Goal: Task Accomplishment & Management: Manage account settings

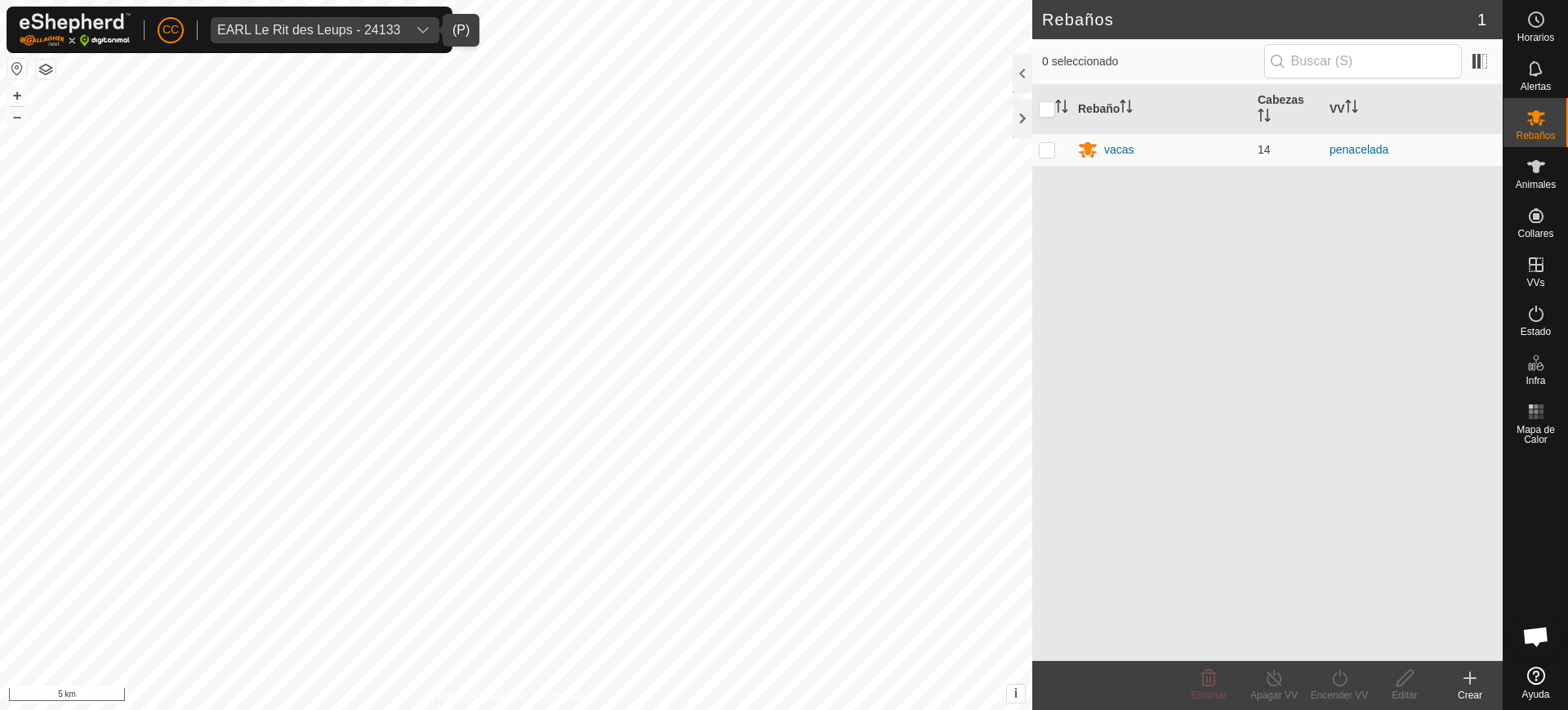
click at [280, 31] on div "EARL Le Rit des Leups - 24133" at bounding box center [308, 29] width 183 height 13
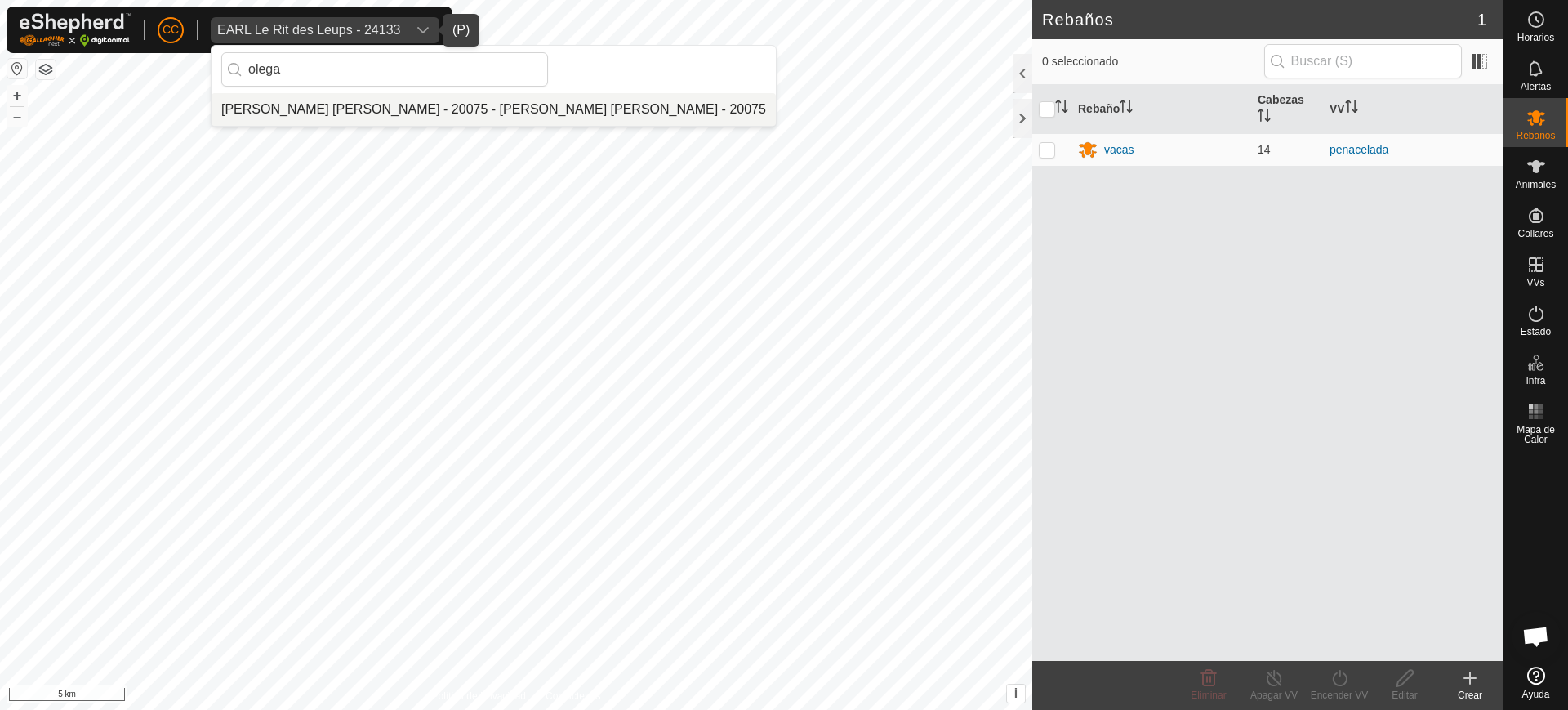
type input "olega"
click at [516, 103] on li "Olegario Arranz Rodrigo - 20075 - Olegario Arranz Rodrigo - 20075" at bounding box center [493, 110] width 564 height 33
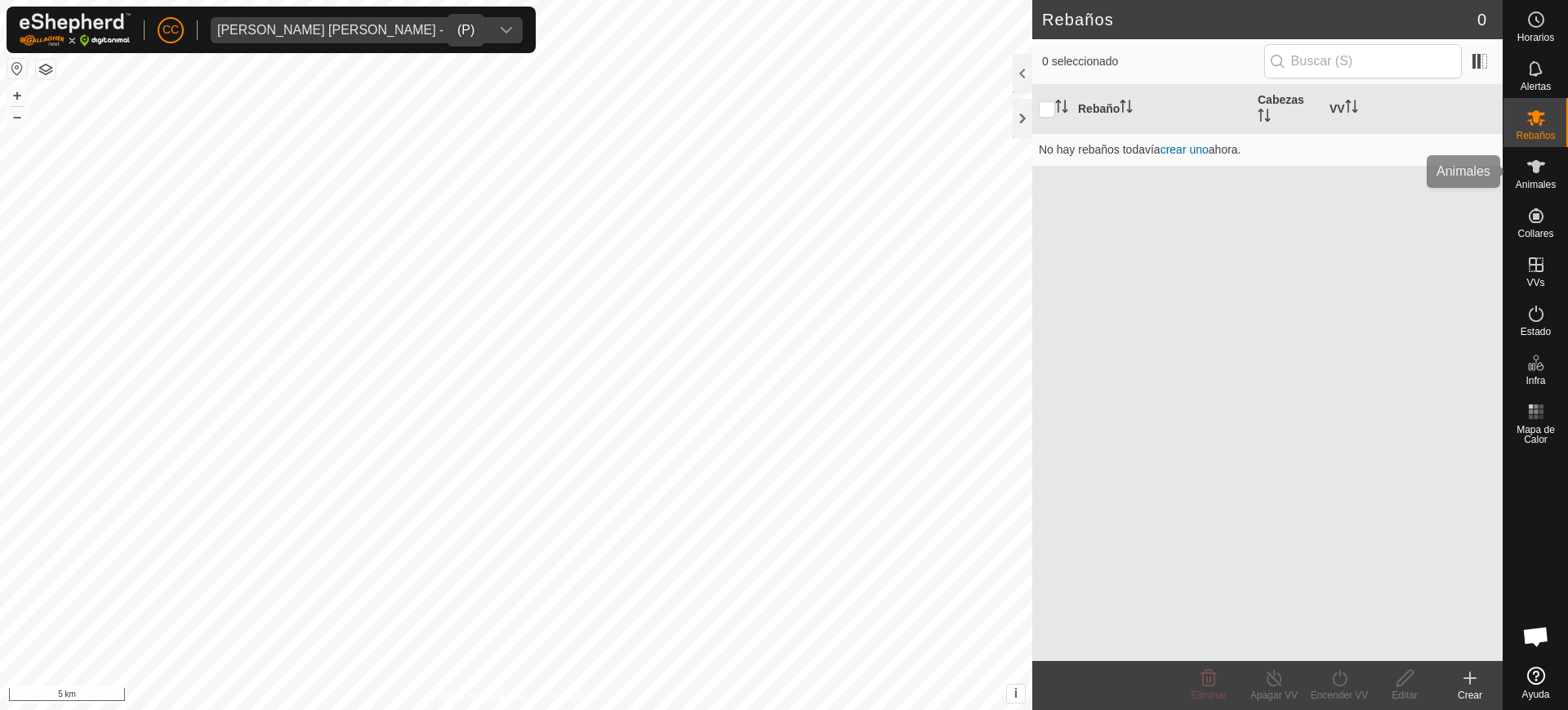
click at [1567, 173] on div "Animales" at bounding box center [1535, 171] width 65 height 49
click at [1542, 177] on es-animals-svg-icon at bounding box center [1536, 166] width 29 height 26
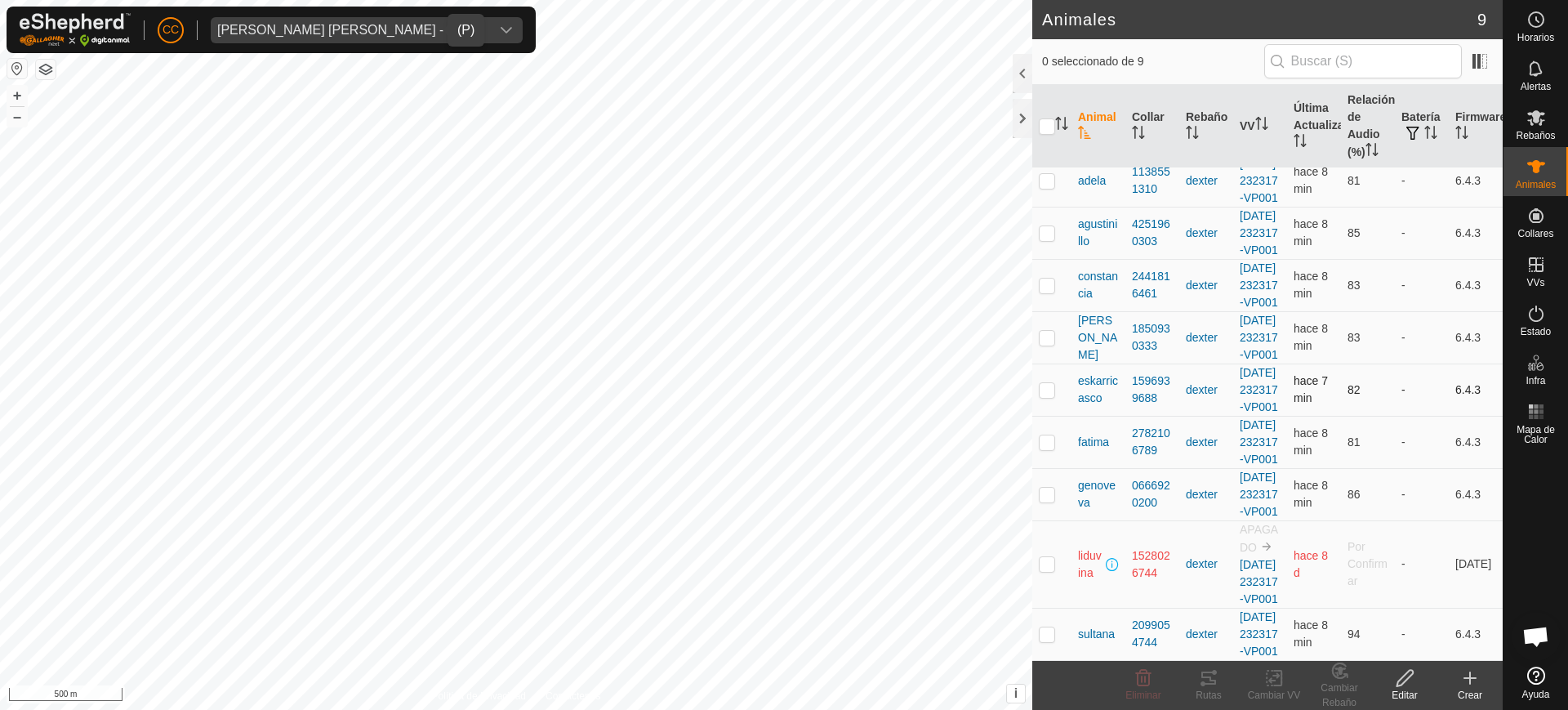
scroll to position [167, 0]
click at [1048, 528] on td at bounding box center [1051, 564] width 39 height 87
checkbox input "true"
click at [1139, 683] on icon at bounding box center [1144, 678] width 16 height 16
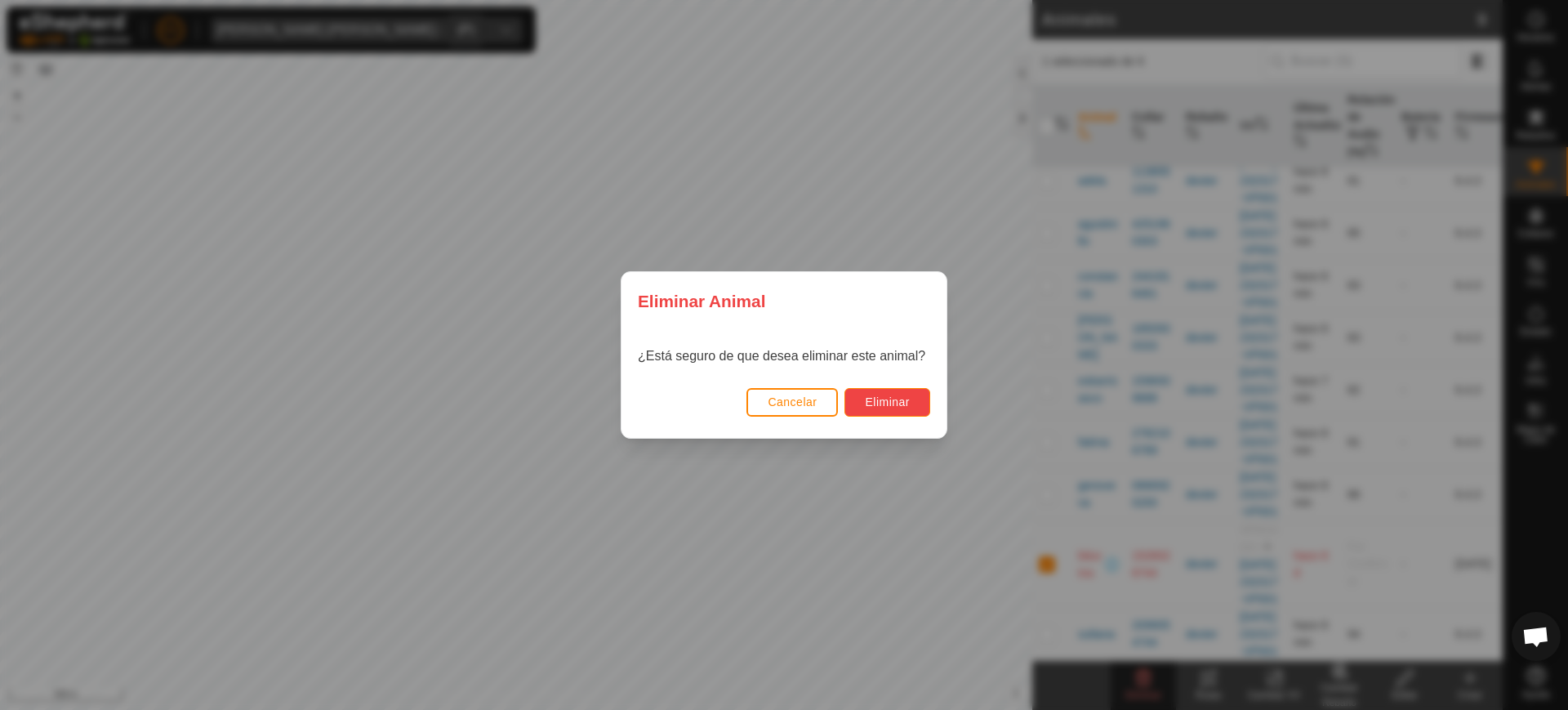
click at [893, 406] on span "Eliminar" at bounding box center [887, 402] width 45 height 13
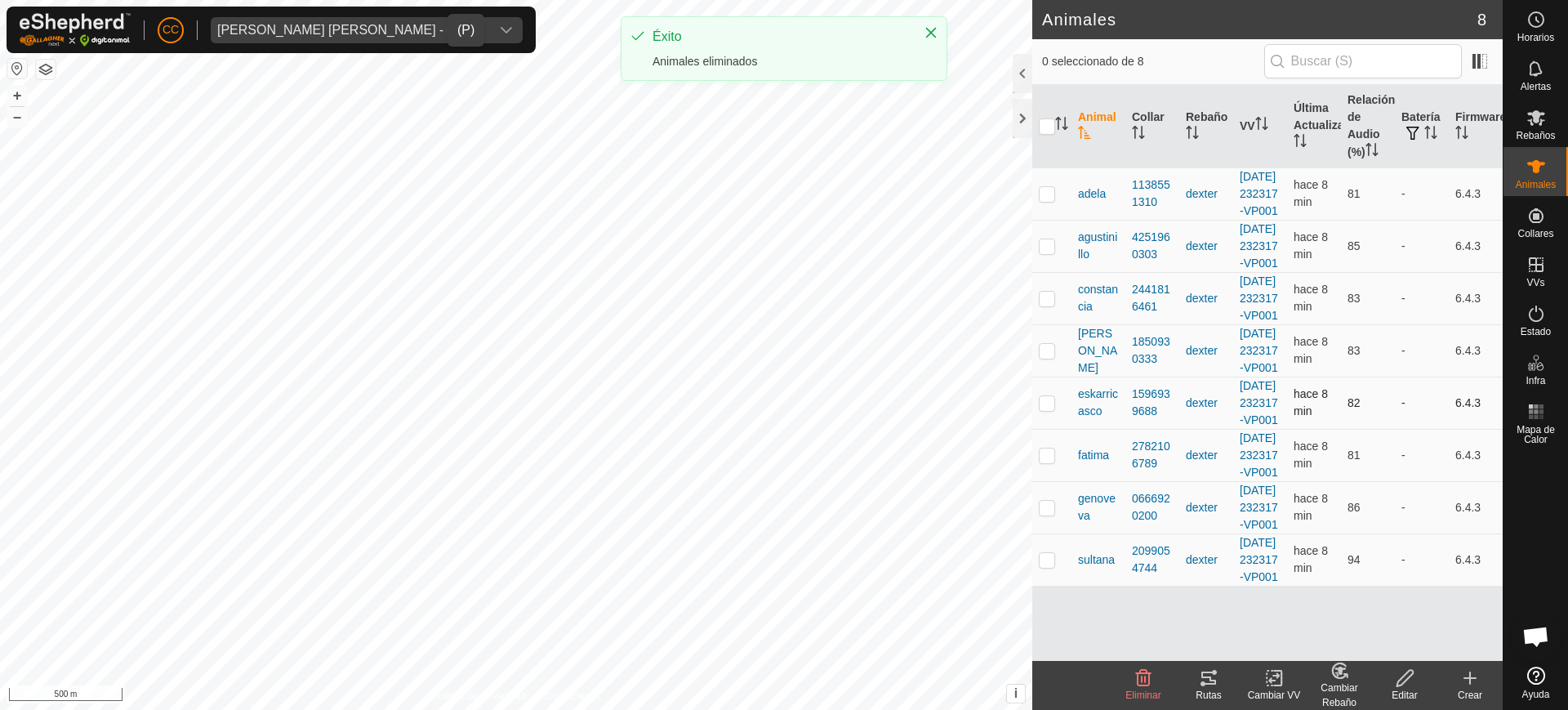
scroll to position [0, 0]
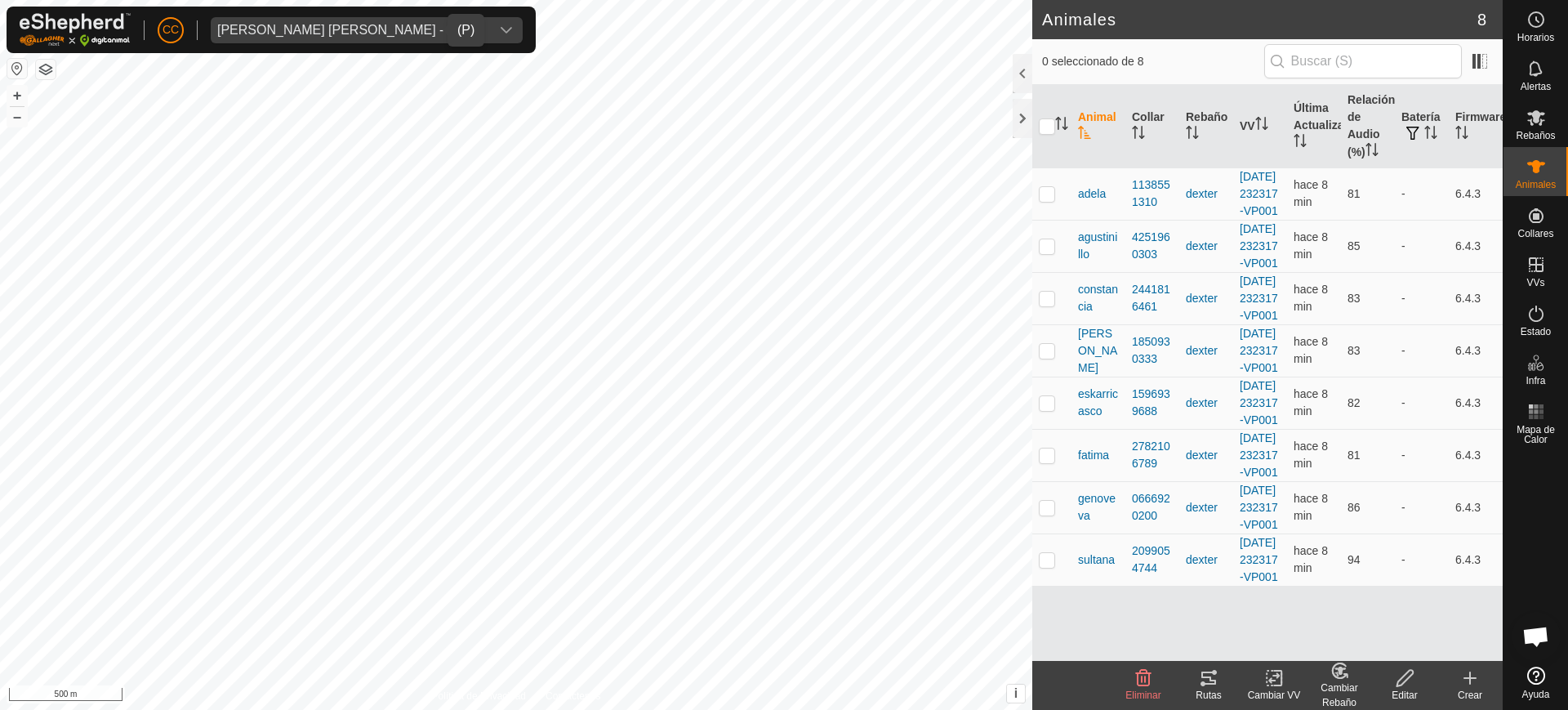
click at [1465, 681] on icon at bounding box center [1469, 678] width 20 height 20
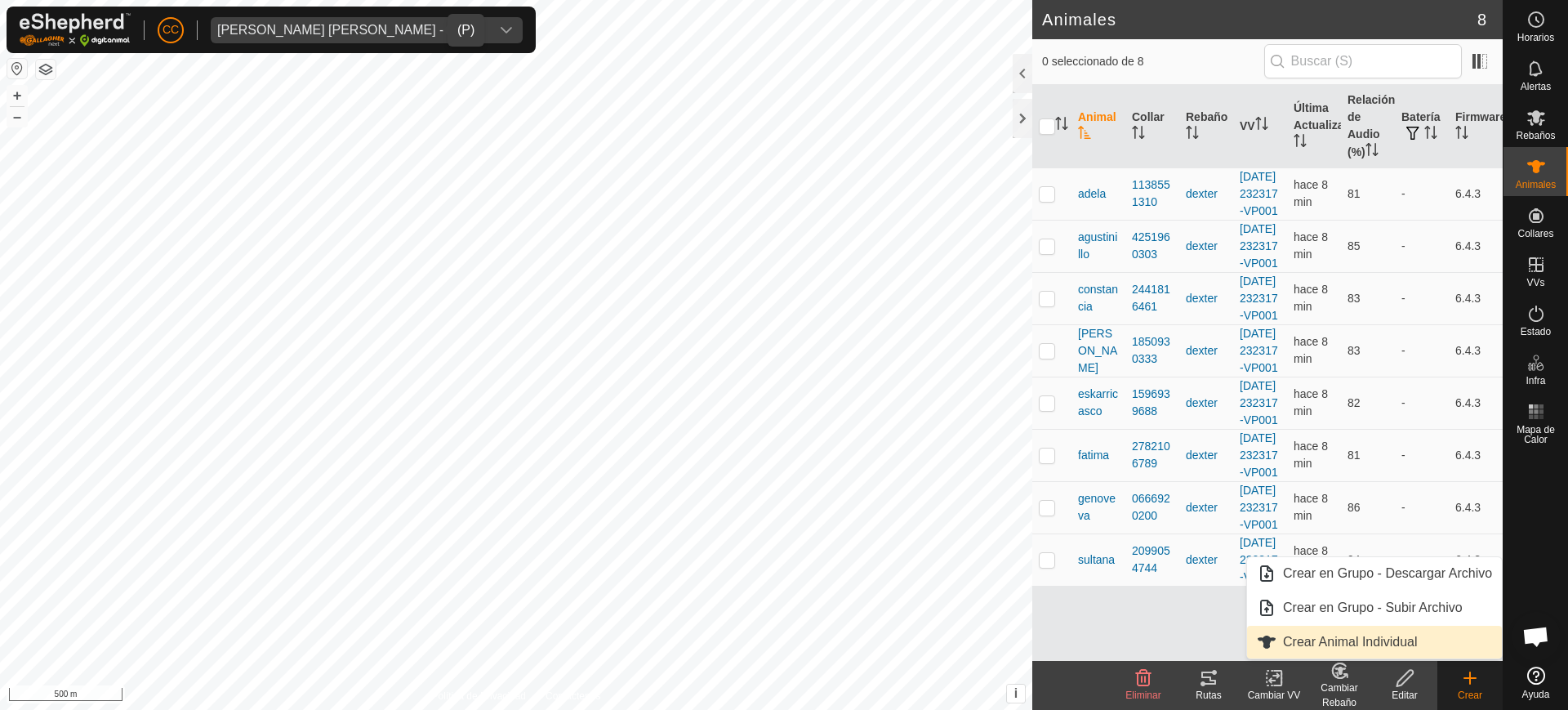
click at [1421, 644] on link "Crear Animal Individual" at bounding box center [1374, 642] width 254 height 33
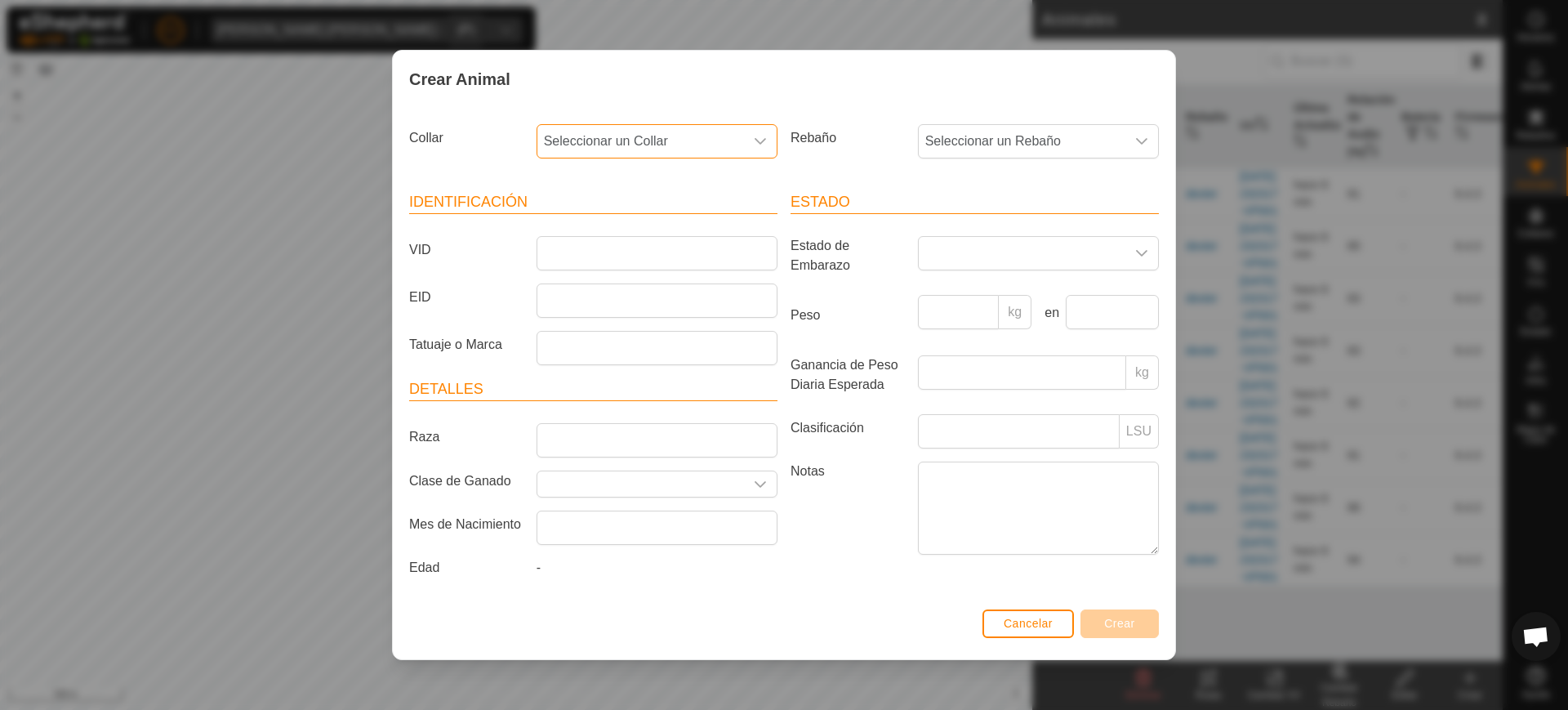
click at [615, 141] on span "Seleccionar un Collar" at bounding box center [640, 141] width 207 height 33
click at [626, 255] on li "1528026744" at bounding box center [658, 260] width 240 height 33
click at [607, 248] on input "VID" at bounding box center [657, 254] width 241 height 35
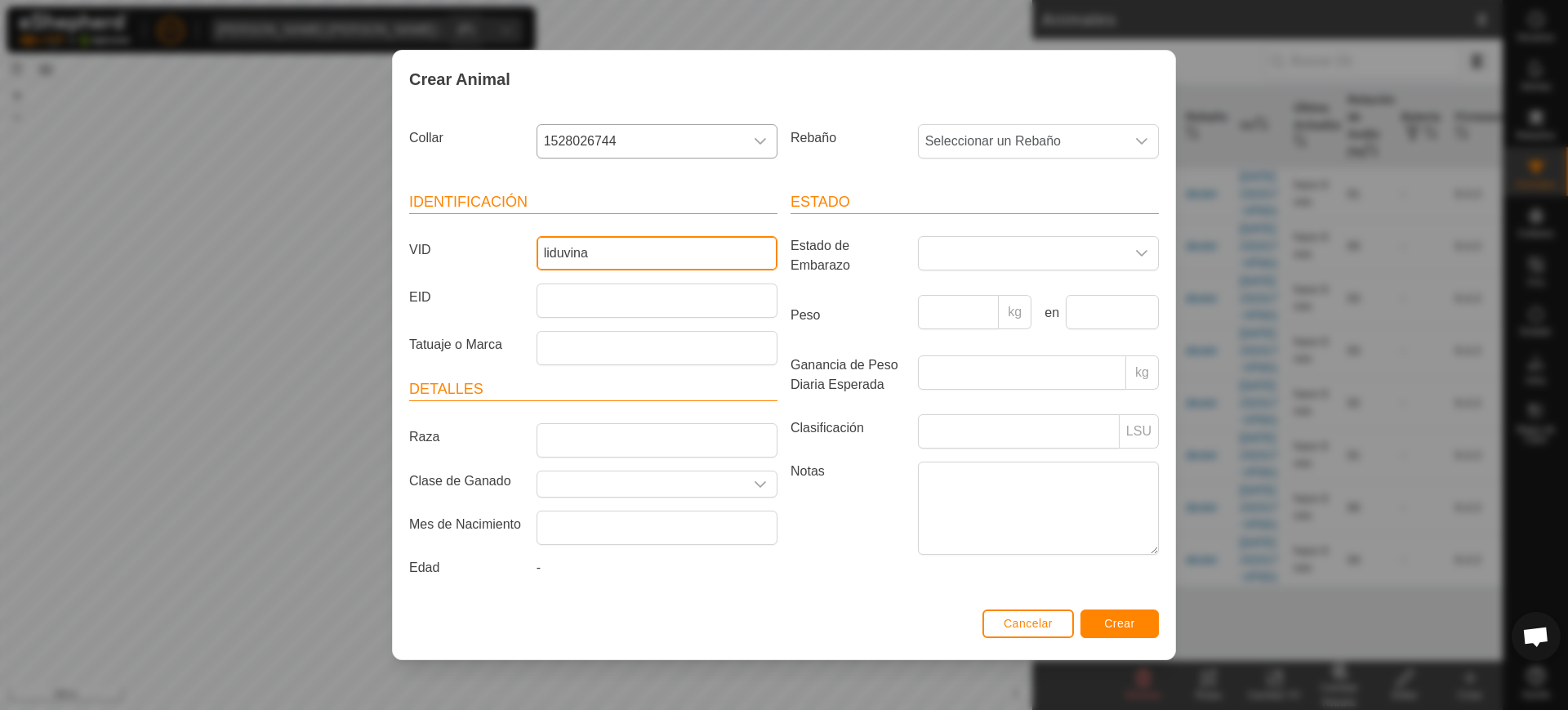
type input "liduvina"
click at [1151, 626] on button "Crear" at bounding box center [1120, 623] width 79 height 29
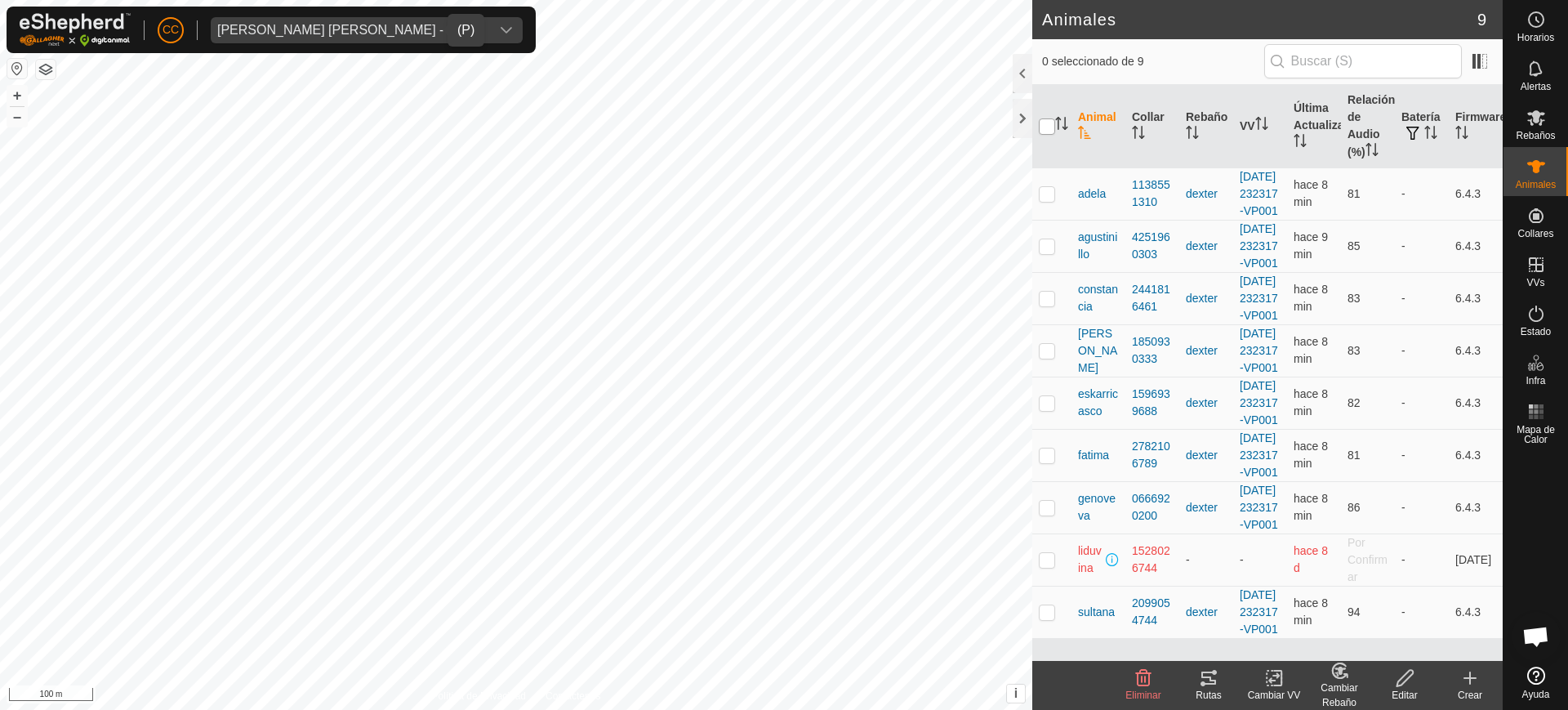
click at [1052, 121] on input "checkbox" at bounding box center [1046, 126] width 16 height 16
checkbox input "true"
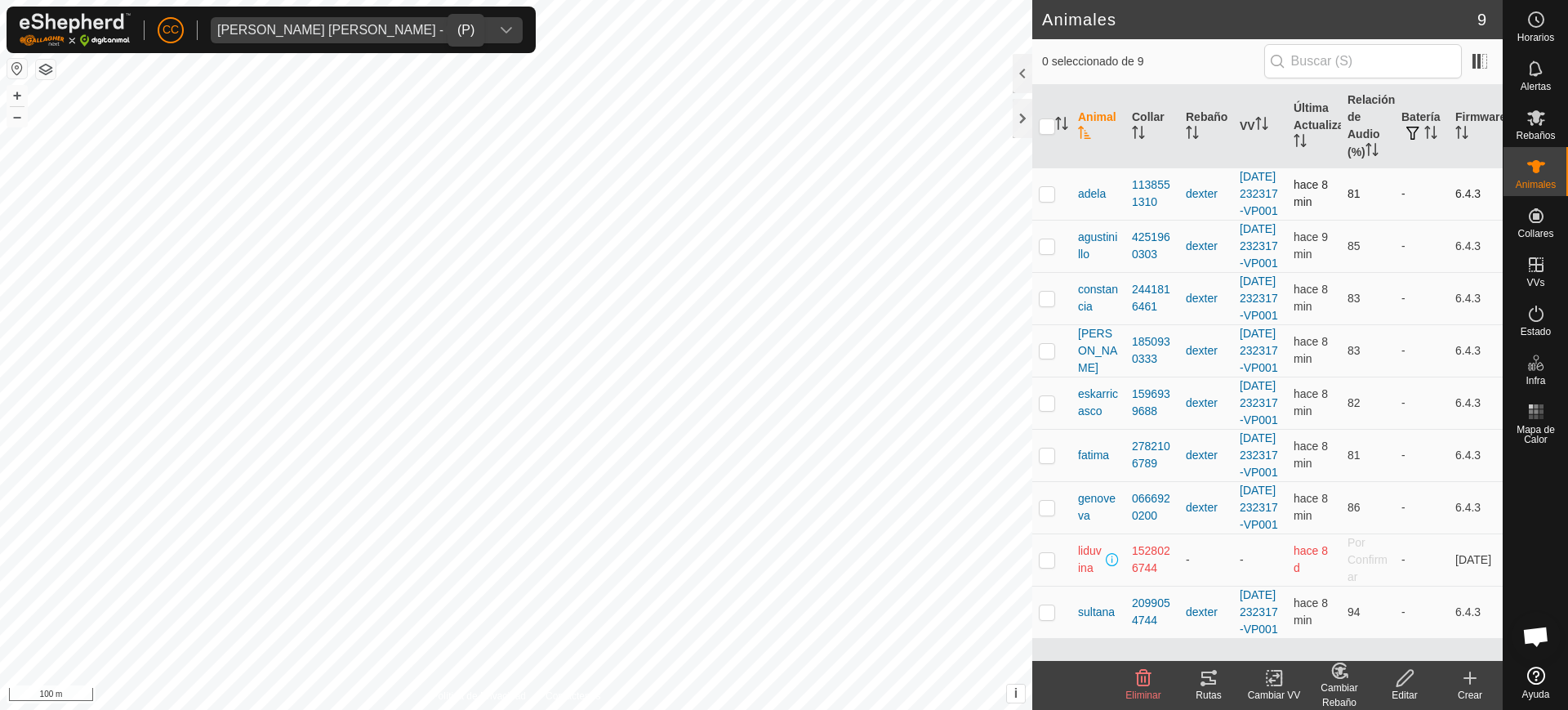
checkbox input "true"
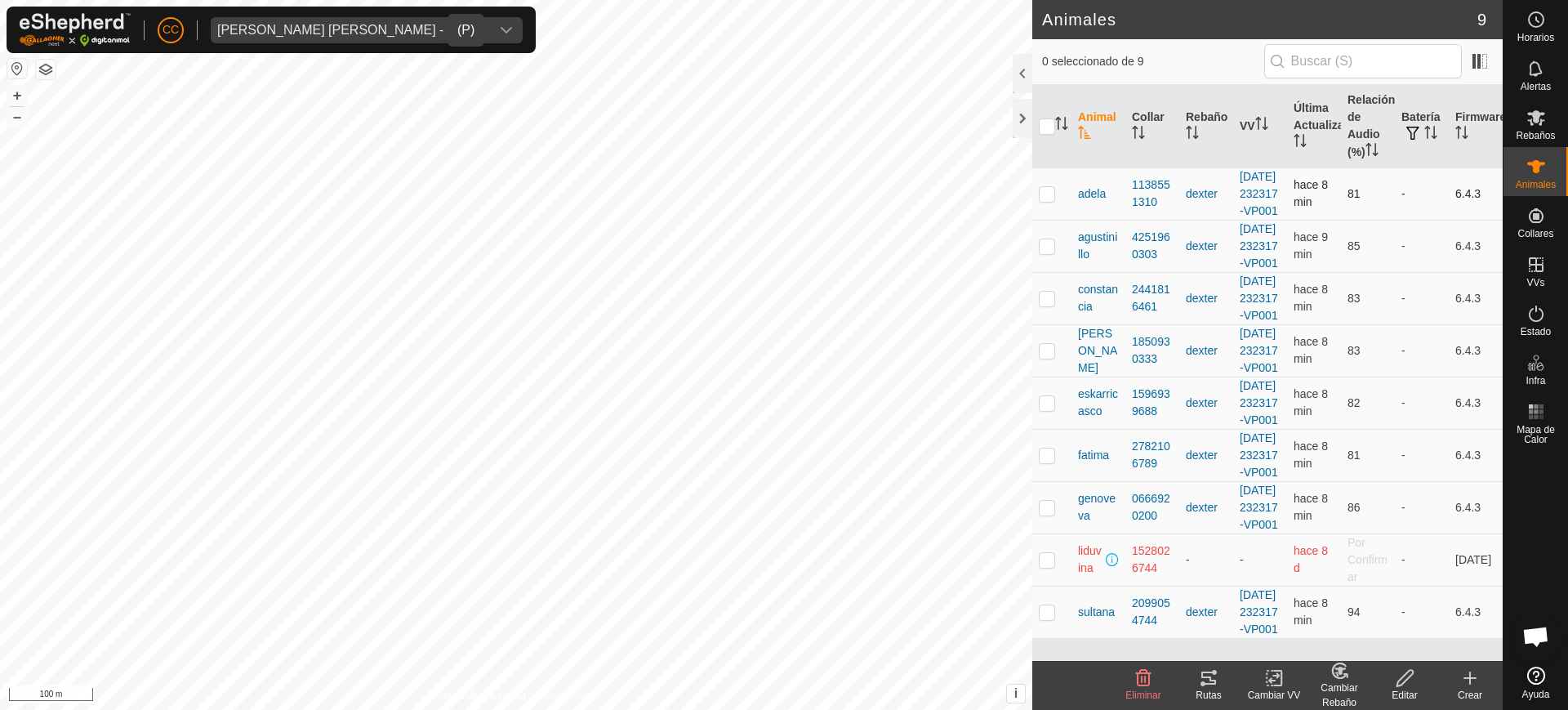
checkbox input "true"
click at [1214, 684] on icon at bounding box center [1208, 678] width 15 height 13
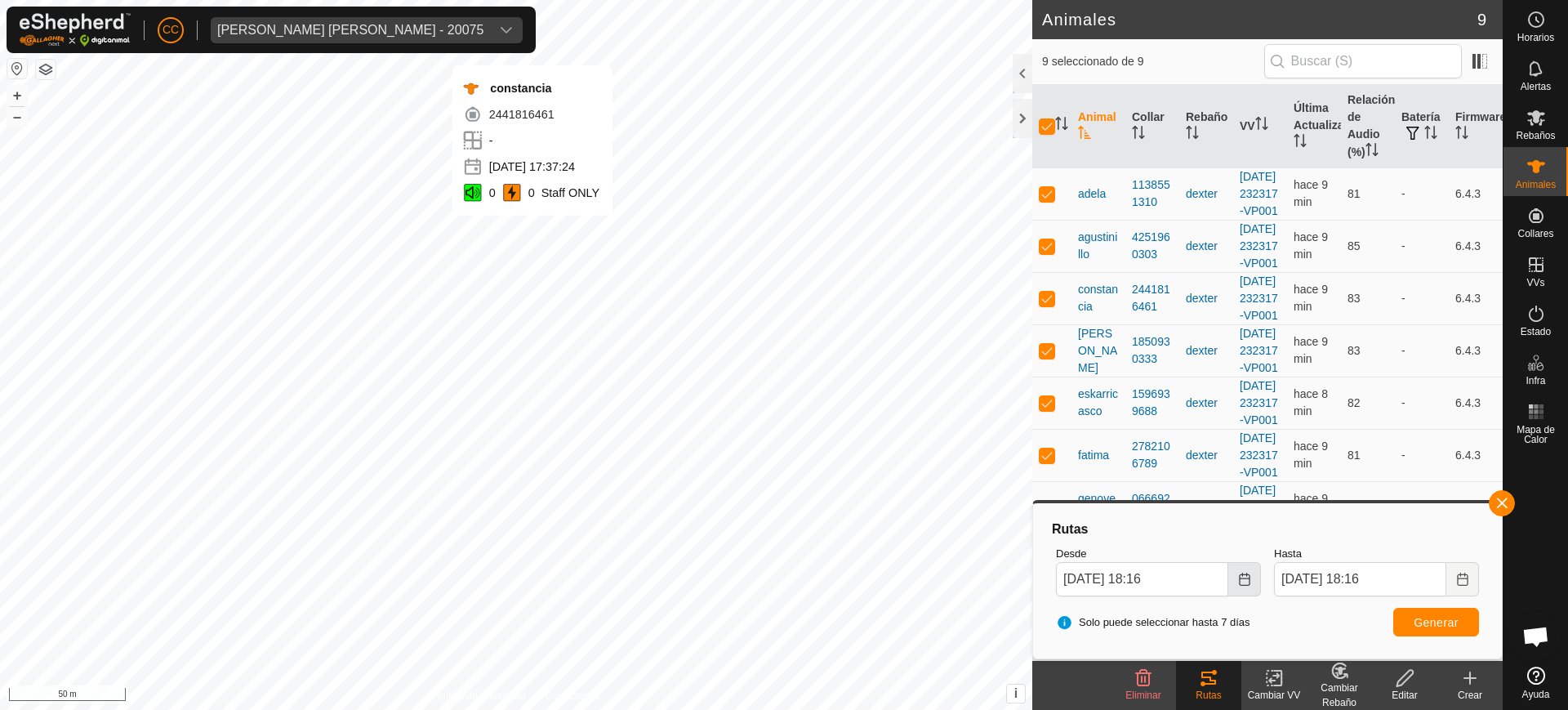
click at [1243, 578] on icon "Choose Date" at bounding box center [1244, 579] width 10 height 13
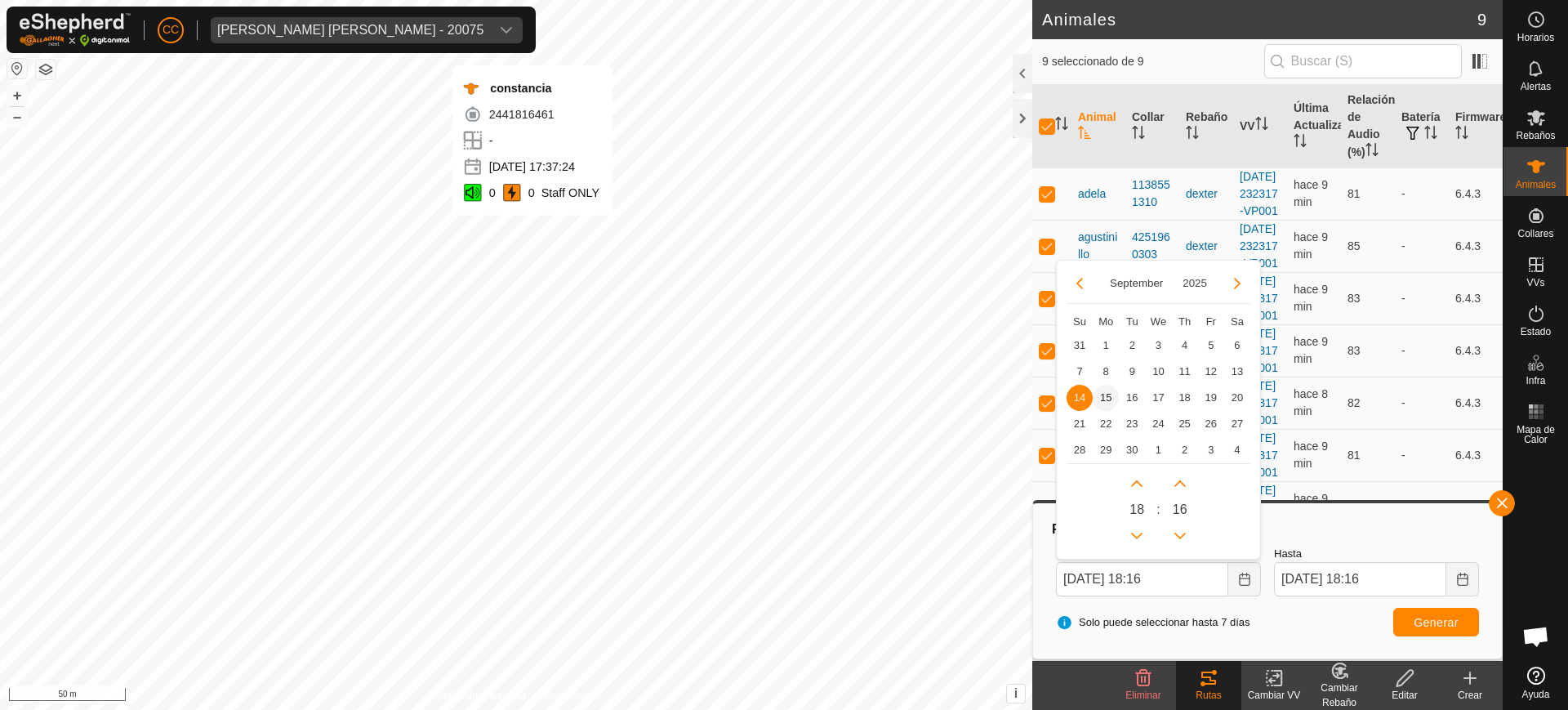
click at [1103, 392] on span "15" at bounding box center [1106, 398] width 26 height 26
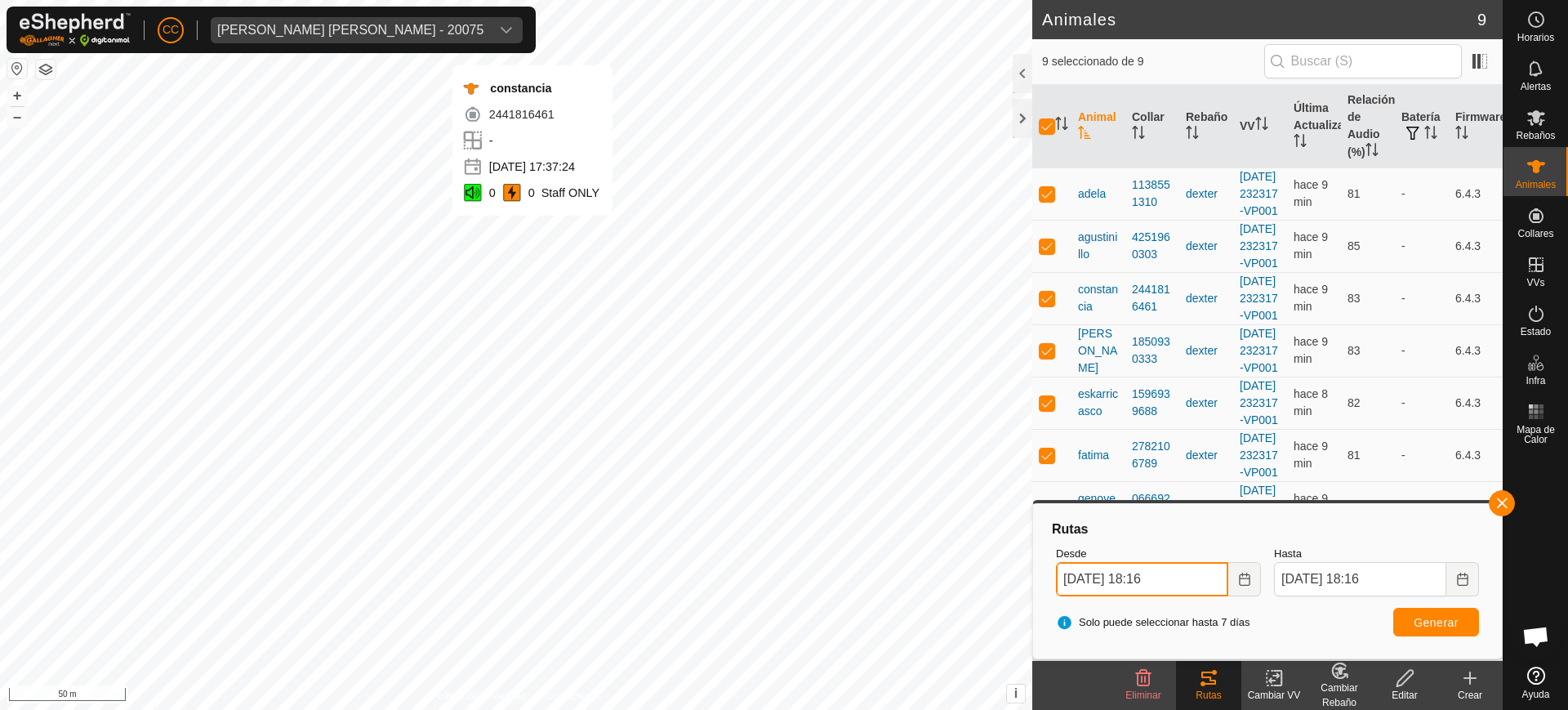
drag, startPoint x: 1158, startPoint y: 576, endPoint x: 1147, endPoint y: 576, distance: 11.0
click at [1147, 576] on input "15 Sep, 2025 18:16" at bounding box center [1141, 579] width 172 height 35
type input "15 Sep, 2025 10:16"
click at [1471, 578] on button "Choose Date" at bounding box center [1462, 579] width 33 height 35
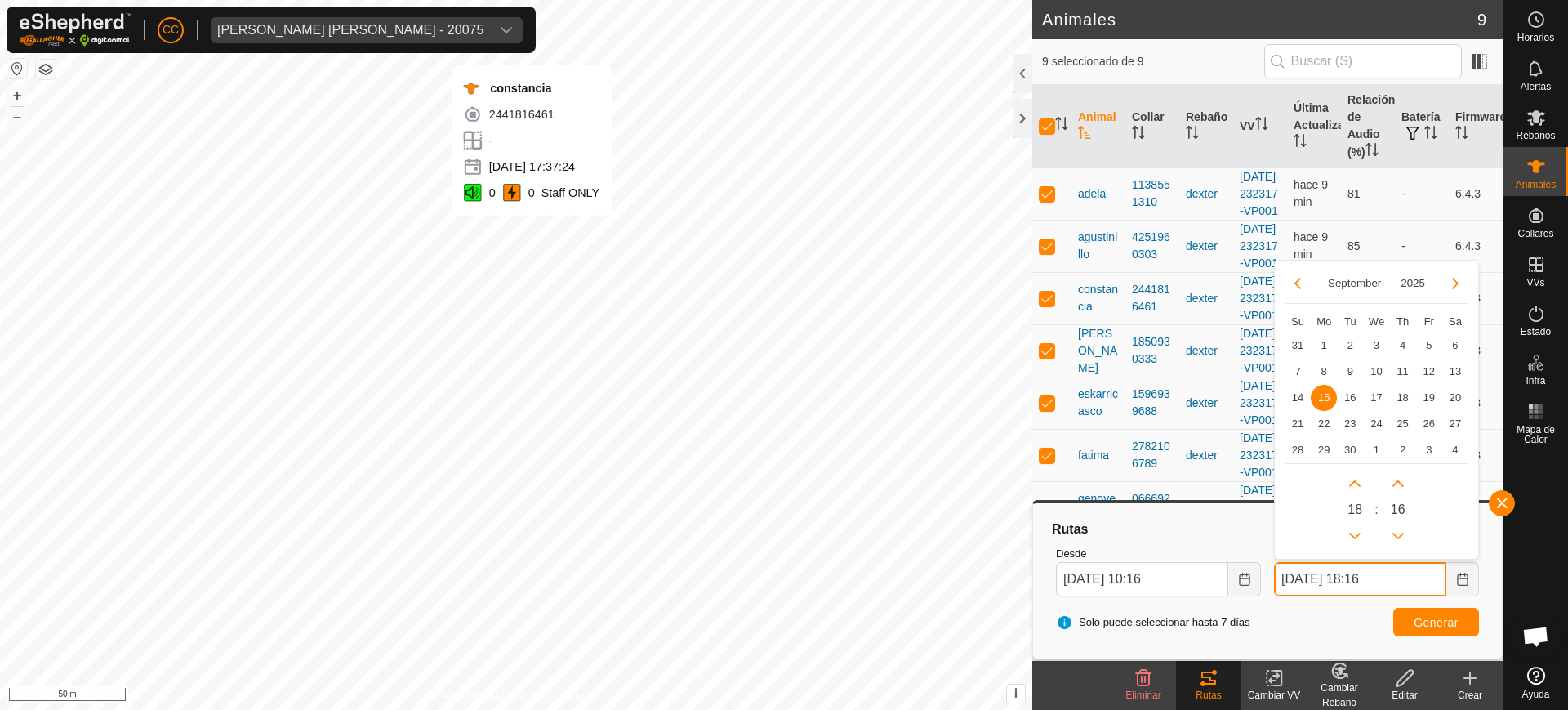
drag, startPoint x: 1376, startPoint y: 579, endPoint x: 1367, endPoint y: 578, distance: 9.1
click at [1367, 578] on input "15 Sep, 2025 18:16" at bounding box center [1359, 579] width 172 height 35
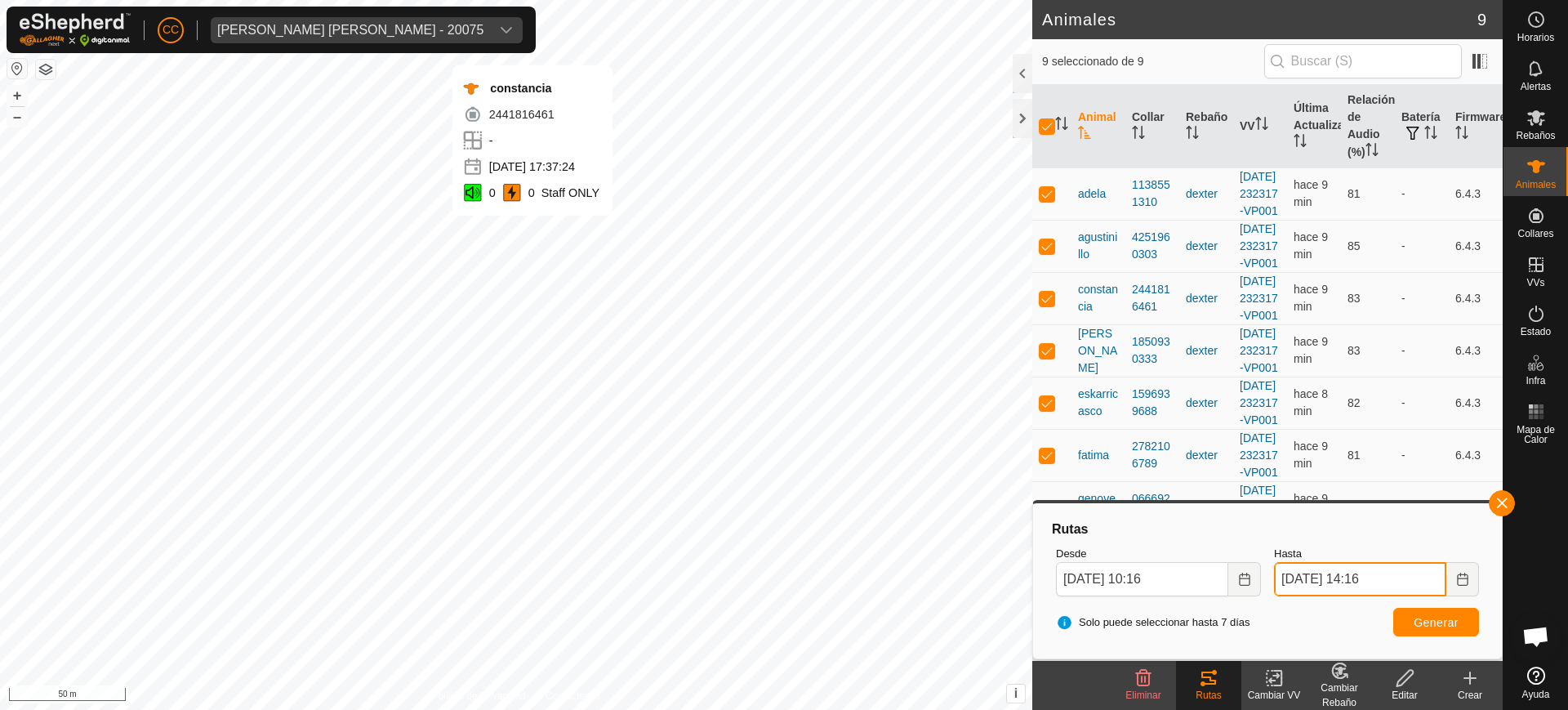
type input "15 Sep, 2025 14:16"
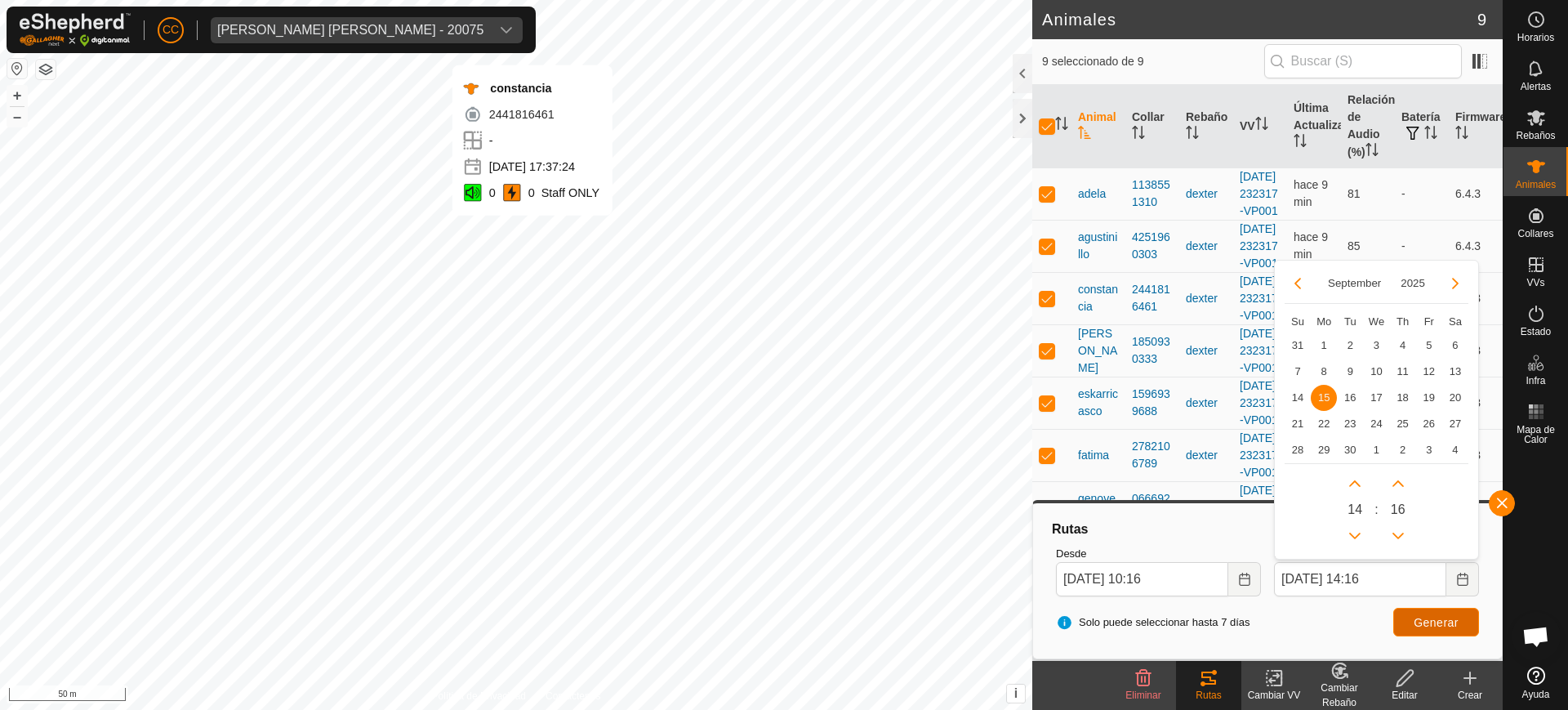
click at [1430, 629] on button "Generar" at bounding box center [1436, 622] width 86 height 29
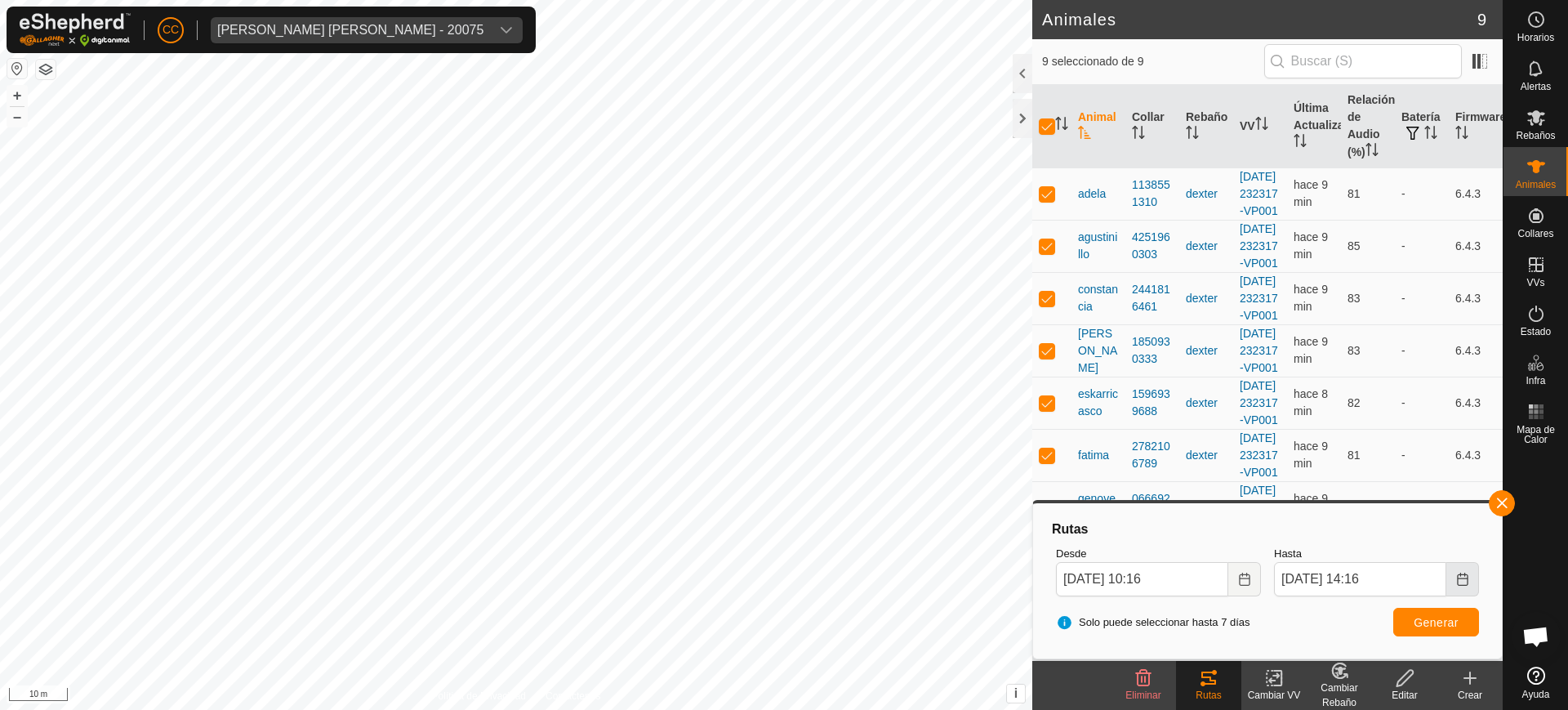
click at [1456, 578] on icon "Choose Date" at bounding box center [1462, 579] width 13 height 13
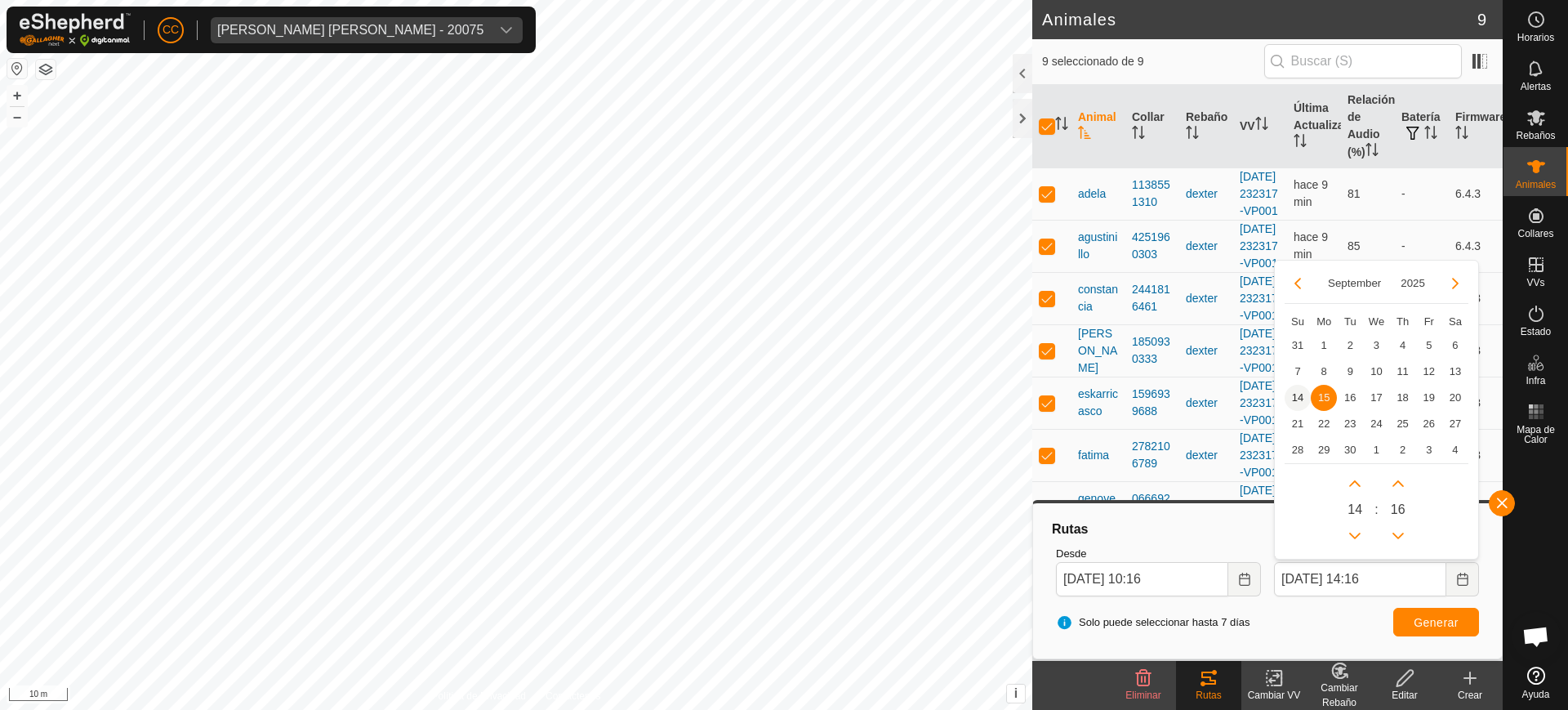
click at [1300, 392] on span "14" at bounding box center [1298, 398] width 26 height 26
type input "13 Sep, 2025 14:16"
type input "14 Sep, 2025 14:16"
click at [1531, 682] on icon at bounding box center [1536, 675] width 18 height 18
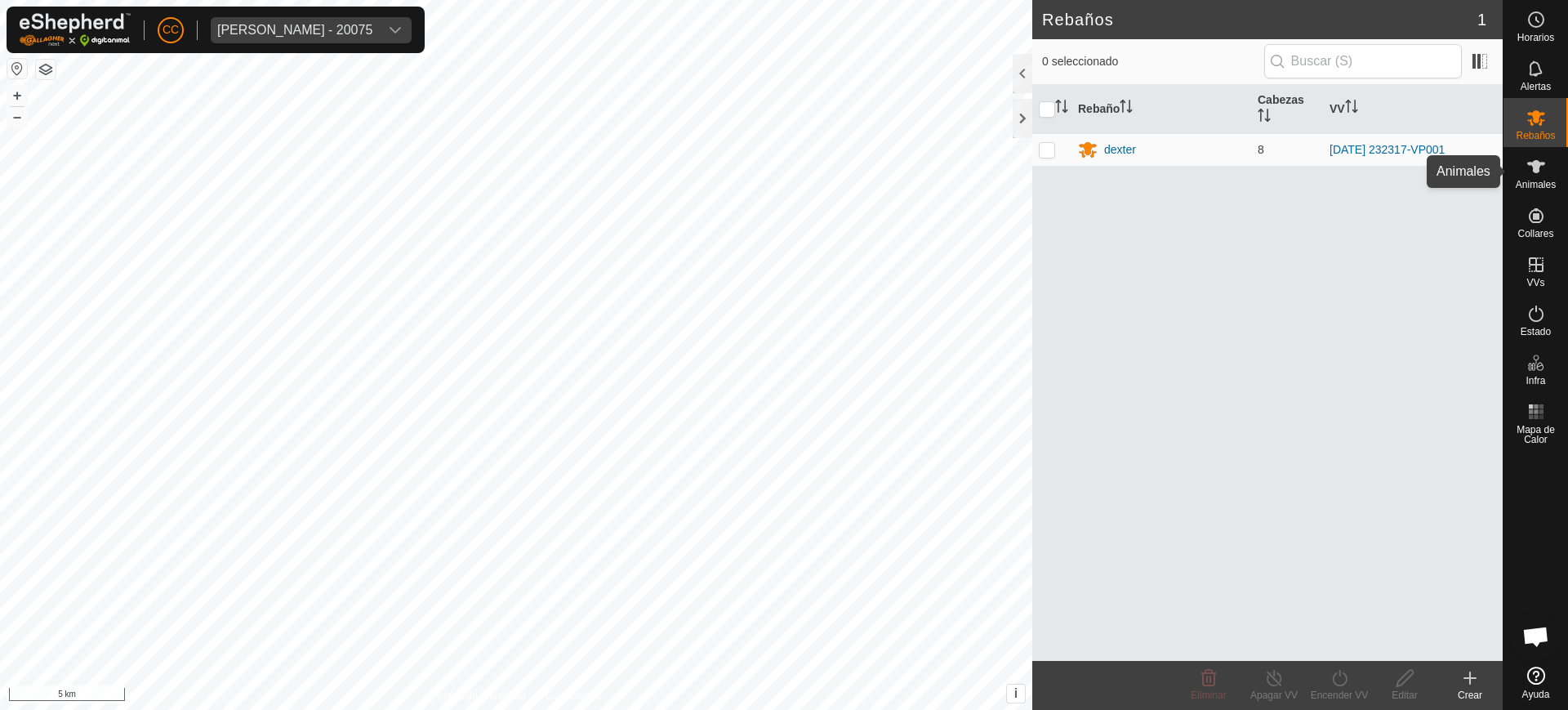
click at [1539, 180] on span "Animales" at bounding box center [1536, 184] width 40 height 10
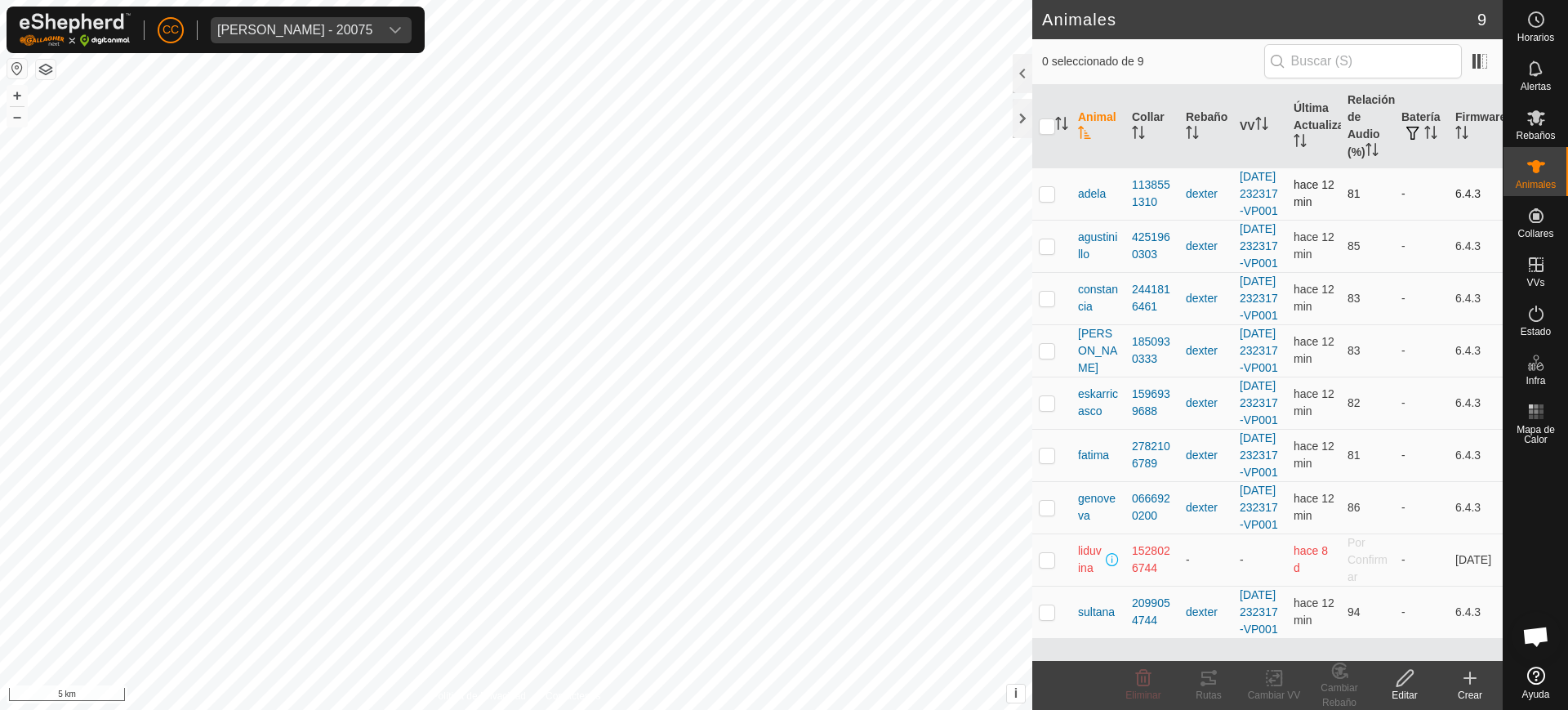
click at [1044, 199] on p-checkbox at bounding box center [1046, 193] width 16 height 13
checkbox input "true"
click at [1392, 674] on edit-svg-icon at bounding box center [1405, 678] width 66 height 20
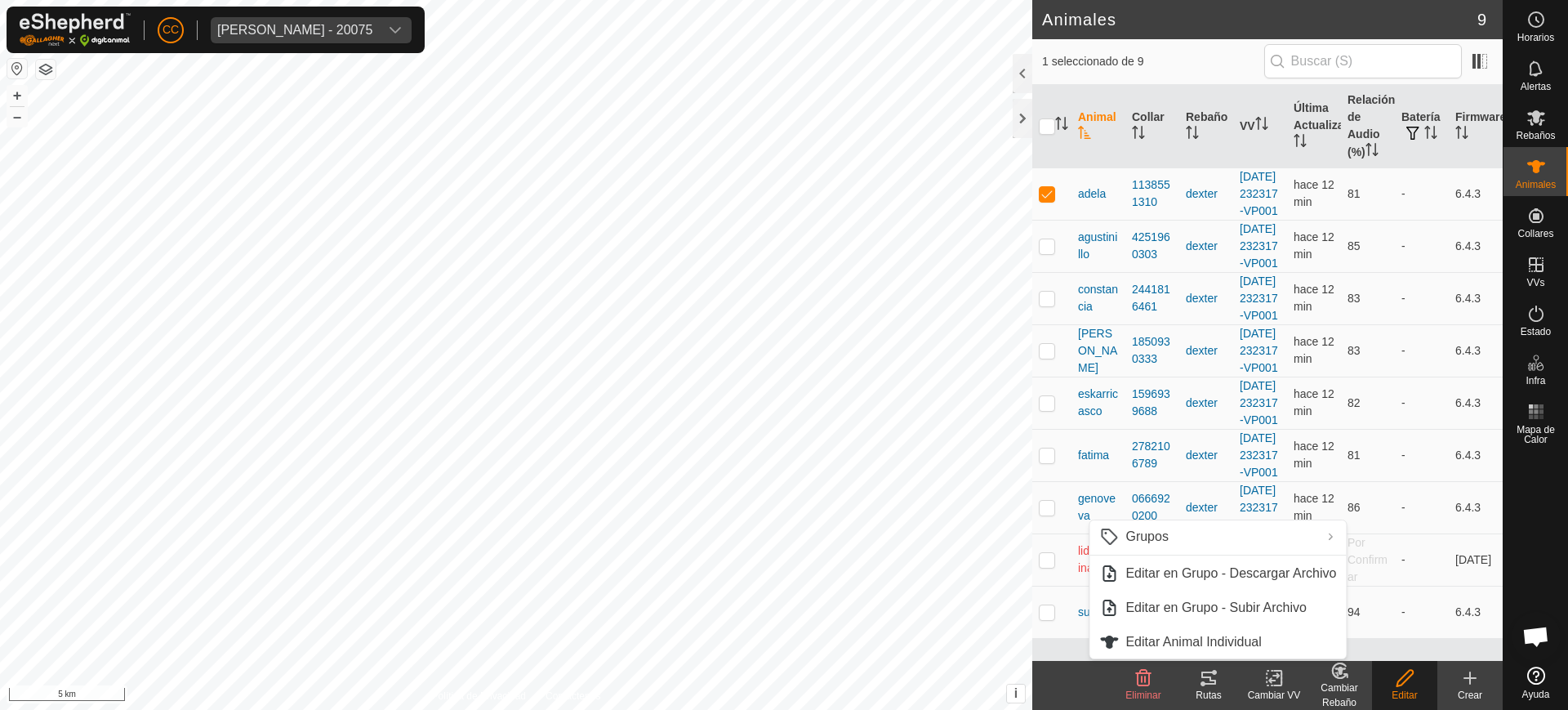
click at [1395, 689] on div "Editar" at bounding box center [1405, 695] width 66 height 15
click at [1255, 635] on link "Editar Animal Individual" at bounding box center [1218, 642] width 256 height 33
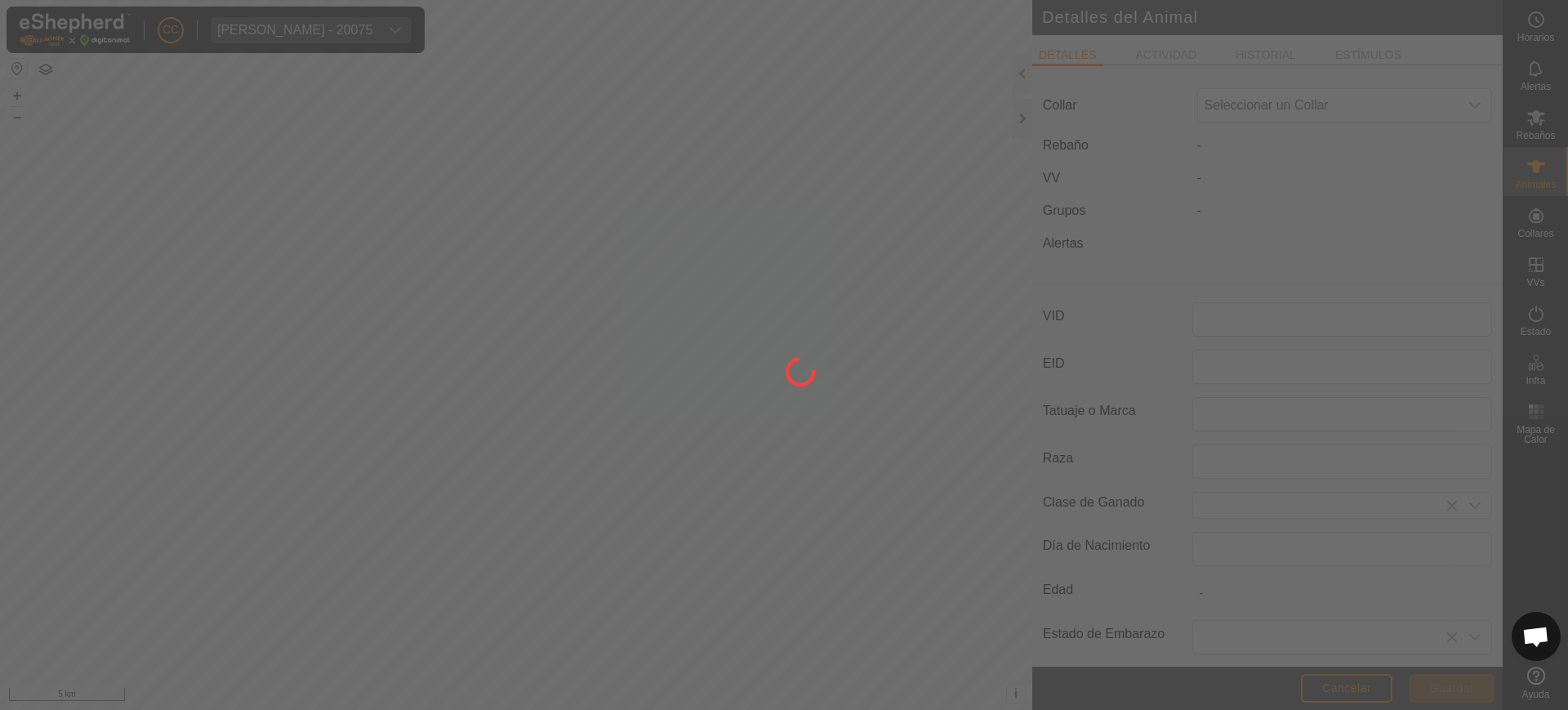
type input "adela"
type input "0"
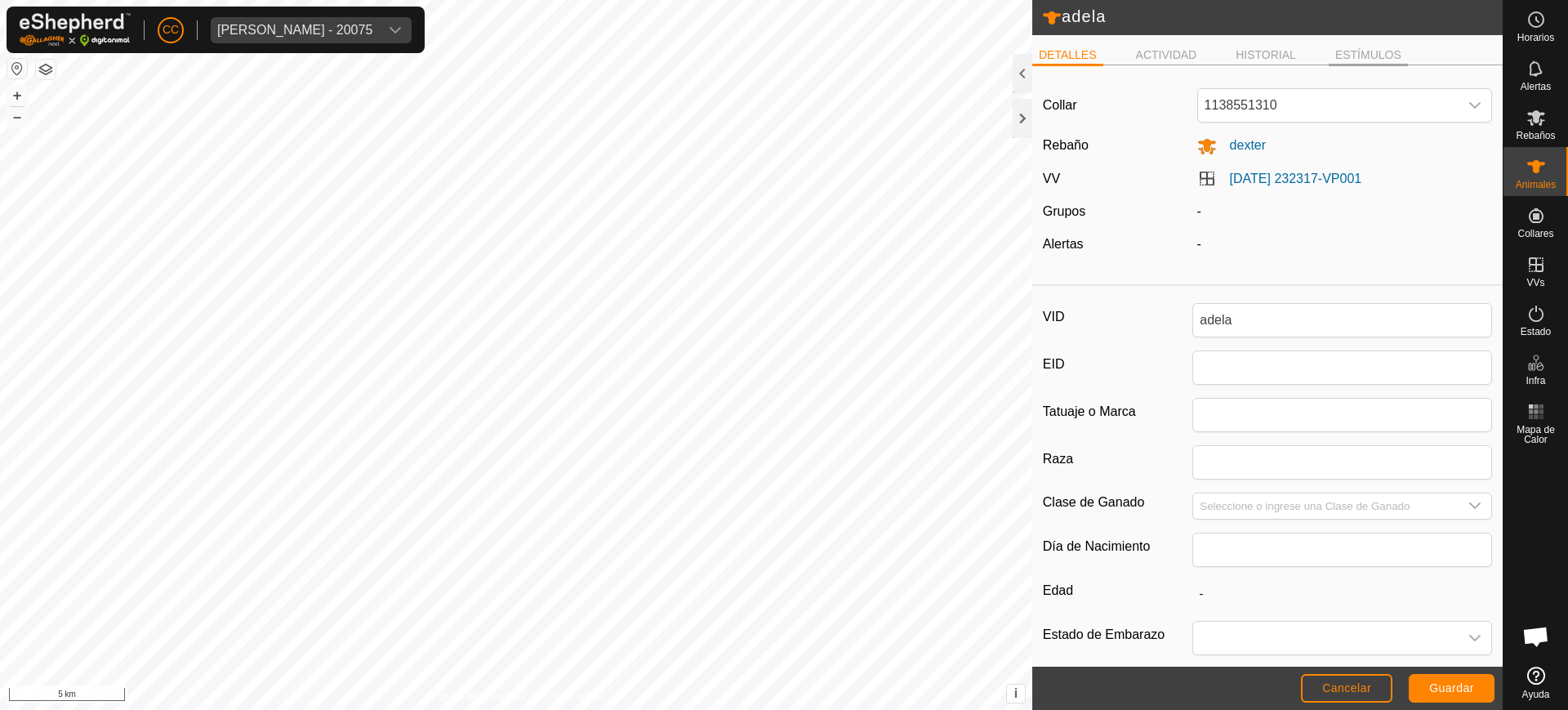
click at [1360, 51] on li "ESTÍMULOS" at bounding box center [1369, 56] width 80 height 20
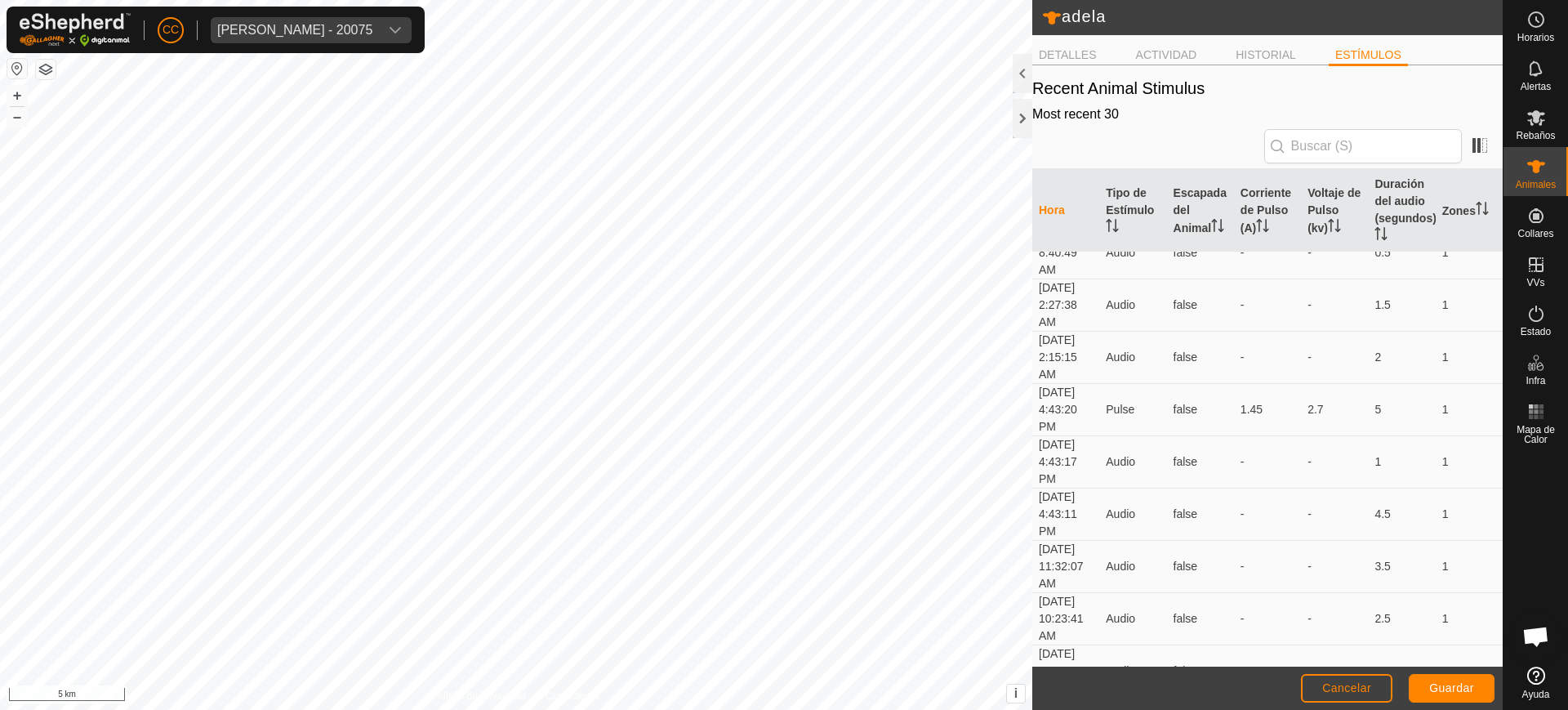
scroll to position [1328, 0]
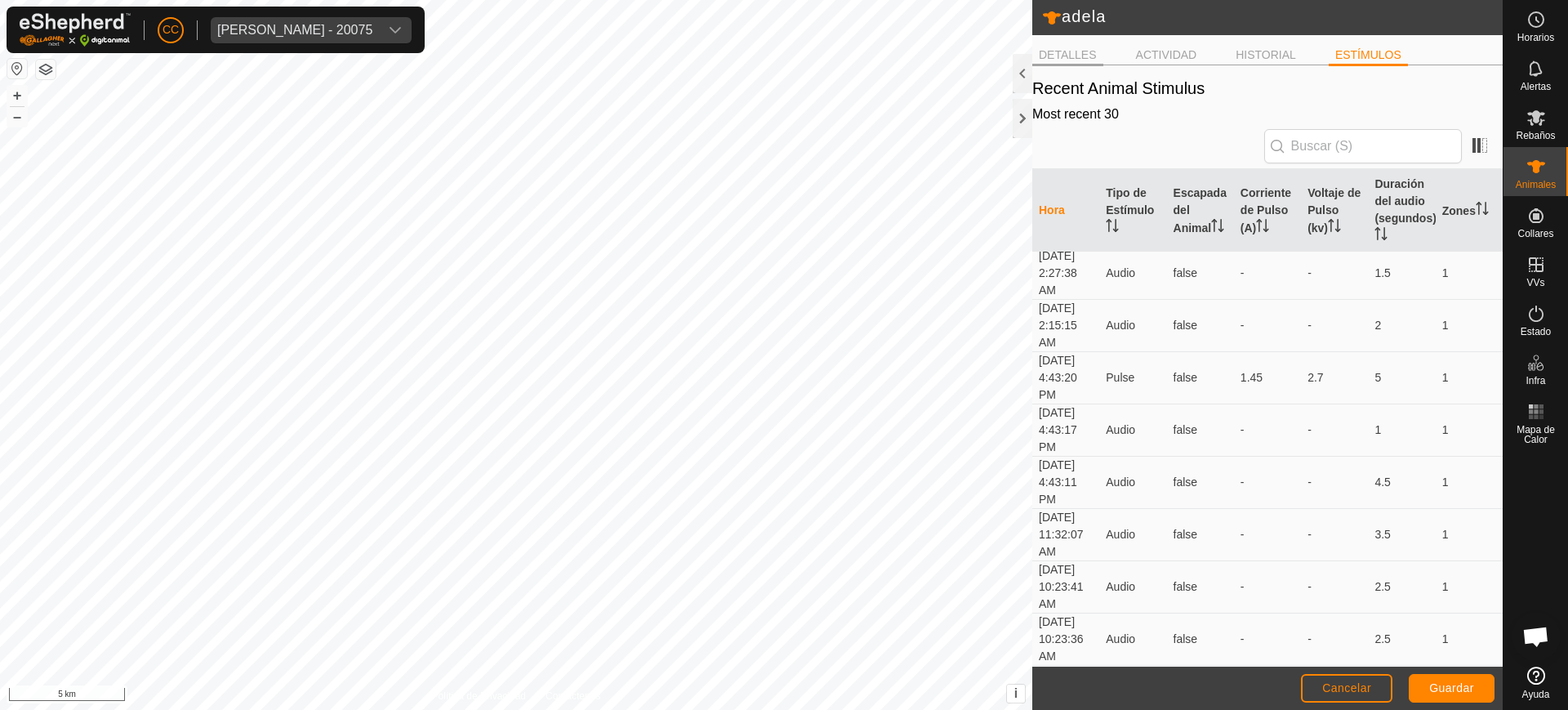
click at [1069, 47] on li "DETALLES" at bounding box center [1068, 56] width 71 height 20
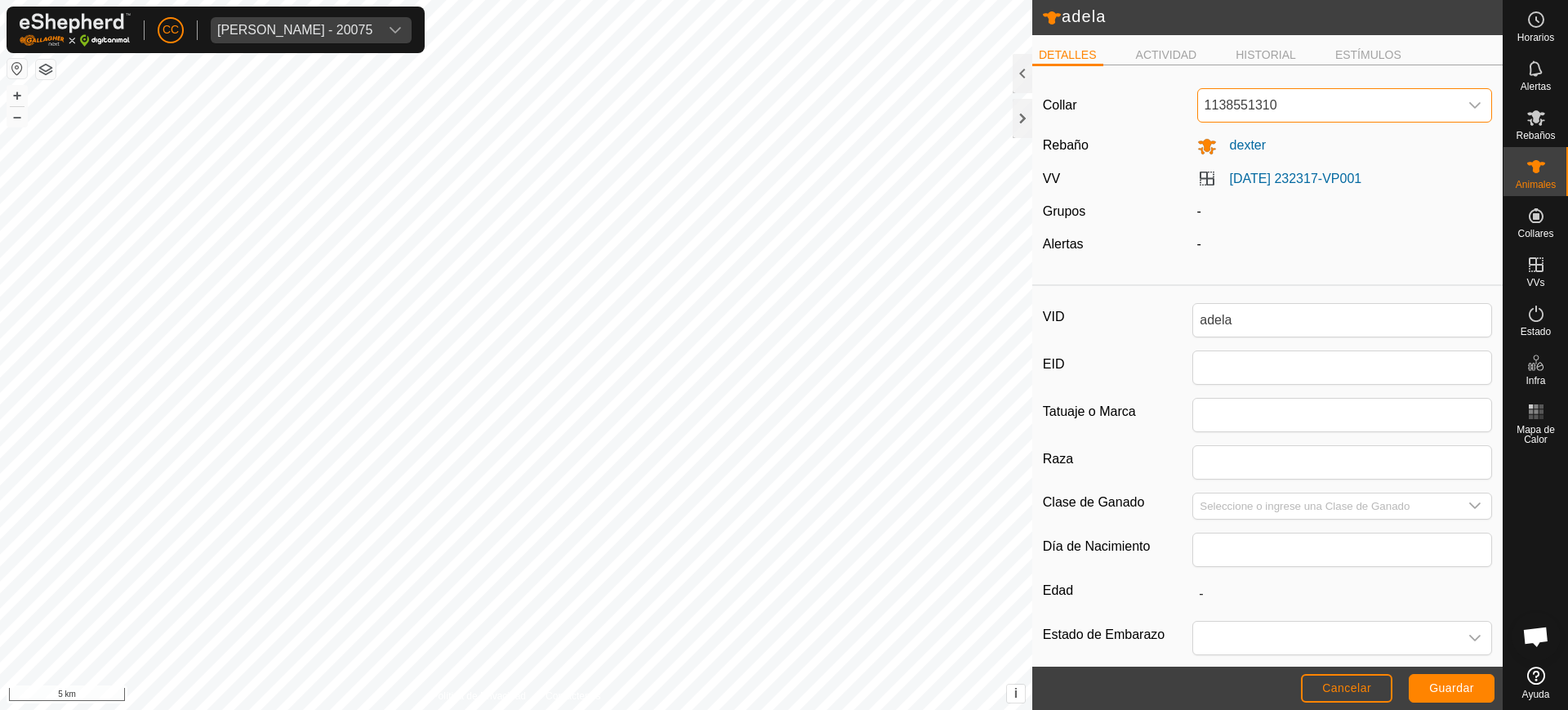
click at [1261, 104] on span "1138551310" at bounding box center [1329, 106] width 261 height 33
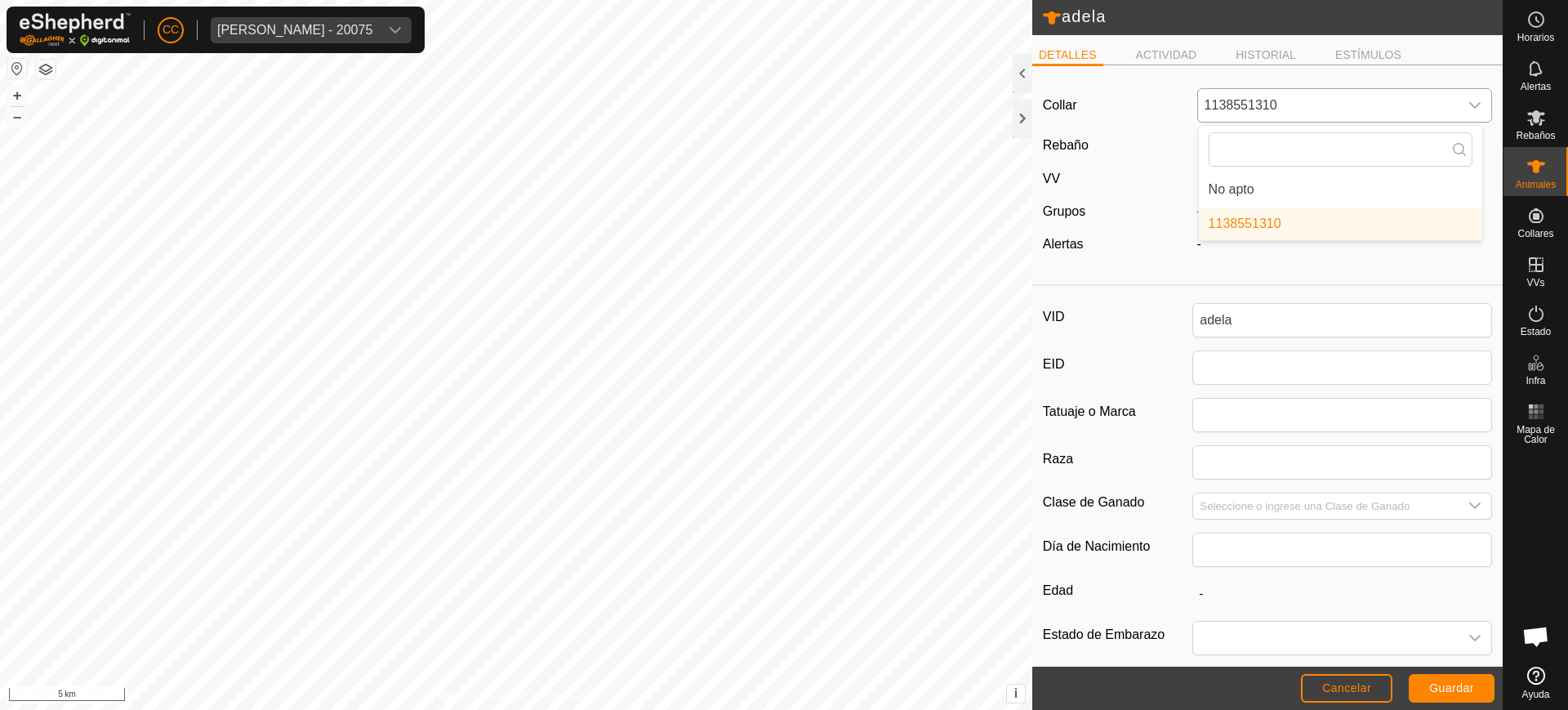
click at [1276, 189] on li "No apto" at bounding box center [1340, 190] width 283 height 33
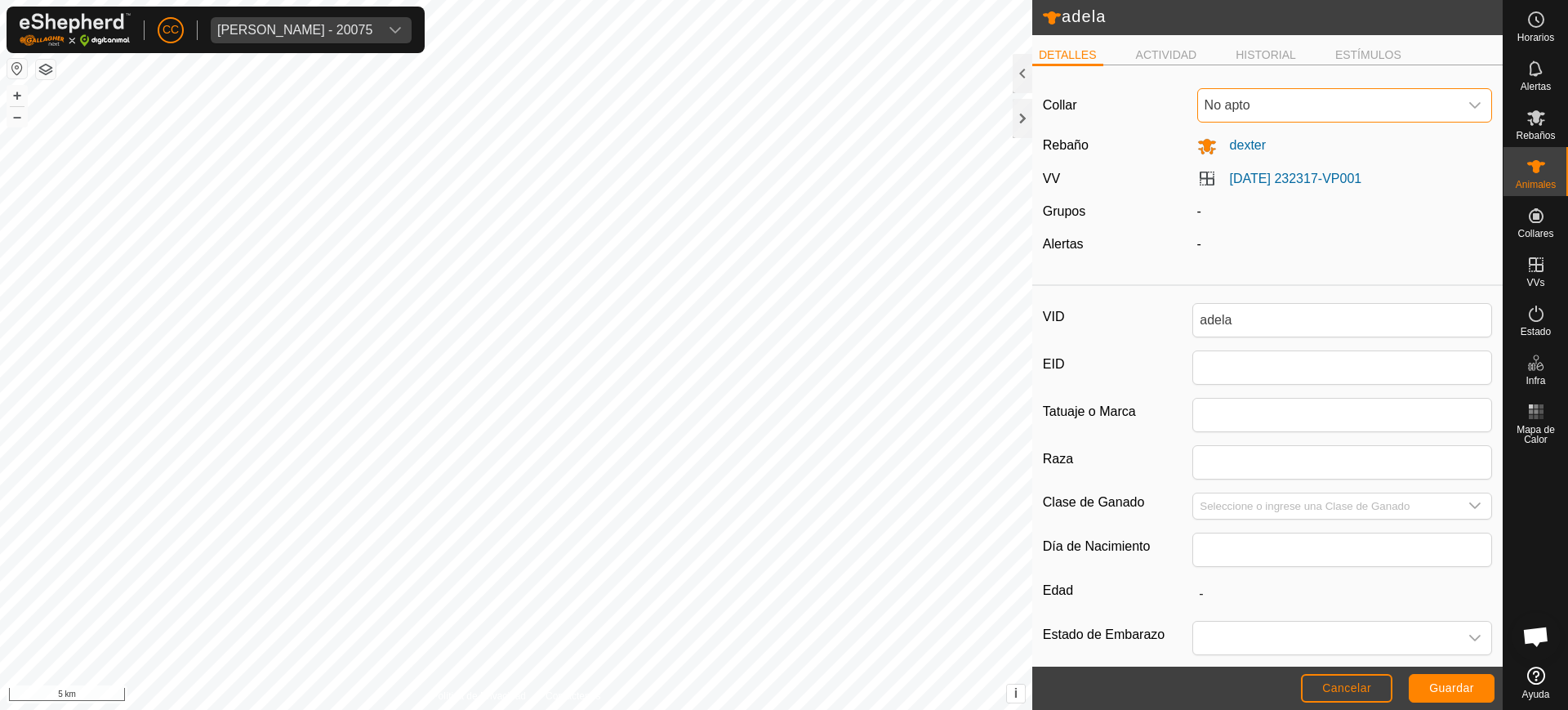
click at [1269, 108] on span "No apto" at bounding box center [1329, 106] width 261 height 33
click at [1178, 279] on article "Collar No apto No apto 1138551310 Rebaño [PERSON_NAME] VV [DATE] 232317-VP001 G…" at bounding box center [1268, 438] width 471 height 720
click at [1377, 53] on li "ESTÍMULOS" at bounding box center [1369, 56] width 80 height 20
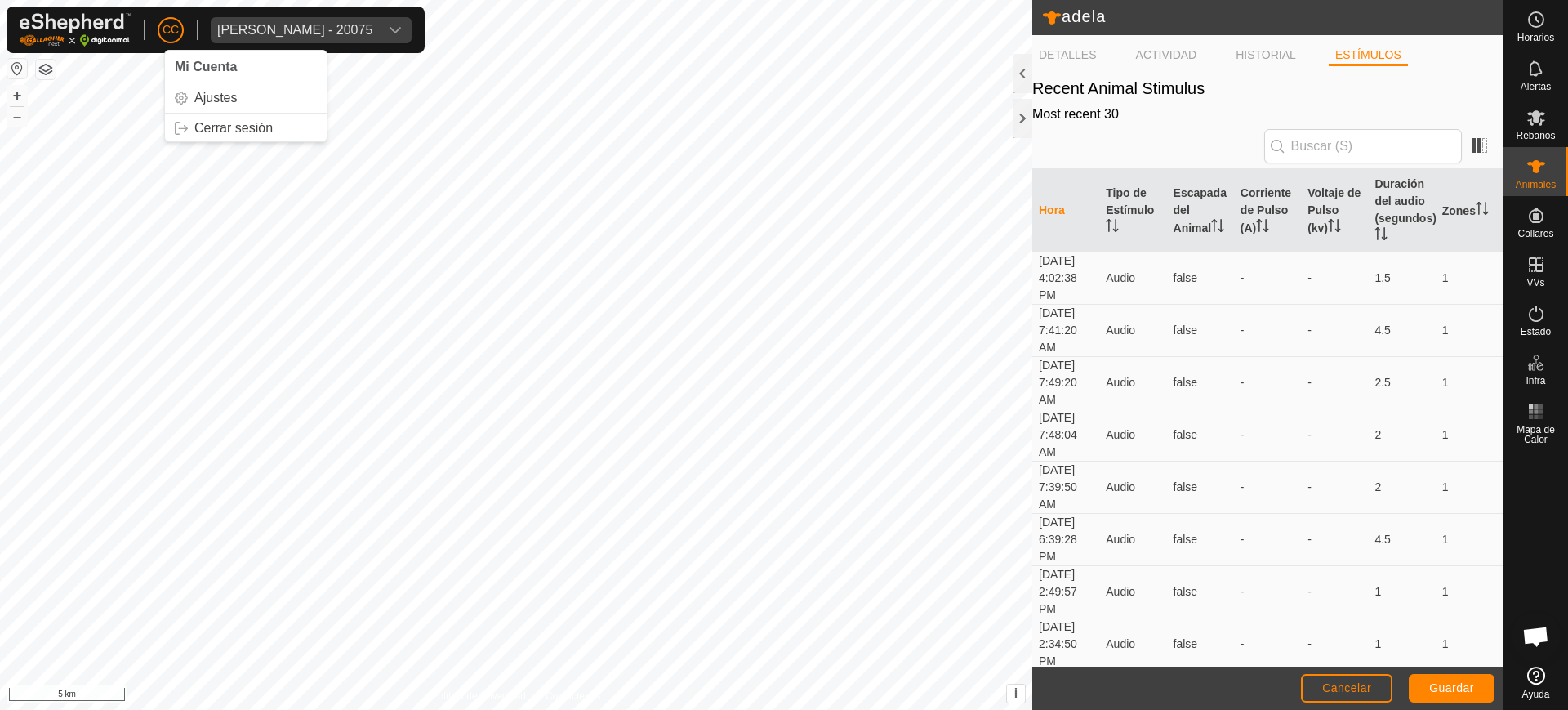
click at [177, 29] on span "CC" at bounding box center [170, 30] width 16 height 17
click at [235, 126] on link "Cerrar sesión" at bounding box center [246, 128] width 162 height 26
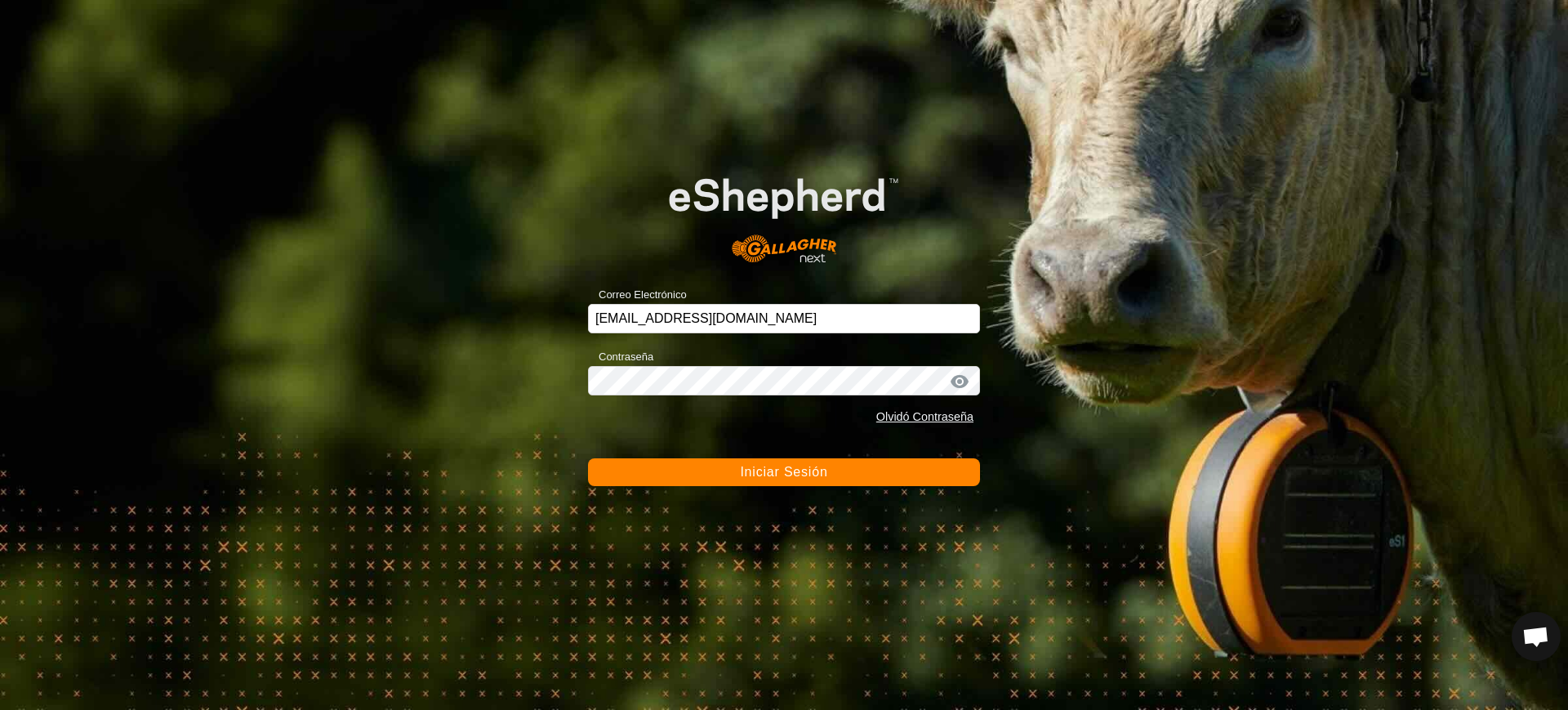
drag, startPoint x: 768, startPoint y: 336, endPoint x: 784, endPoint y: 325, distance: 19.4
click at [772, 334] on form "Correo Electrónico [EMAIL_ADDRESS][DOMAIN_NAME] Contraseña Olvidó Contraseña In…" at bounding box center [784, 316] width 392 height 341
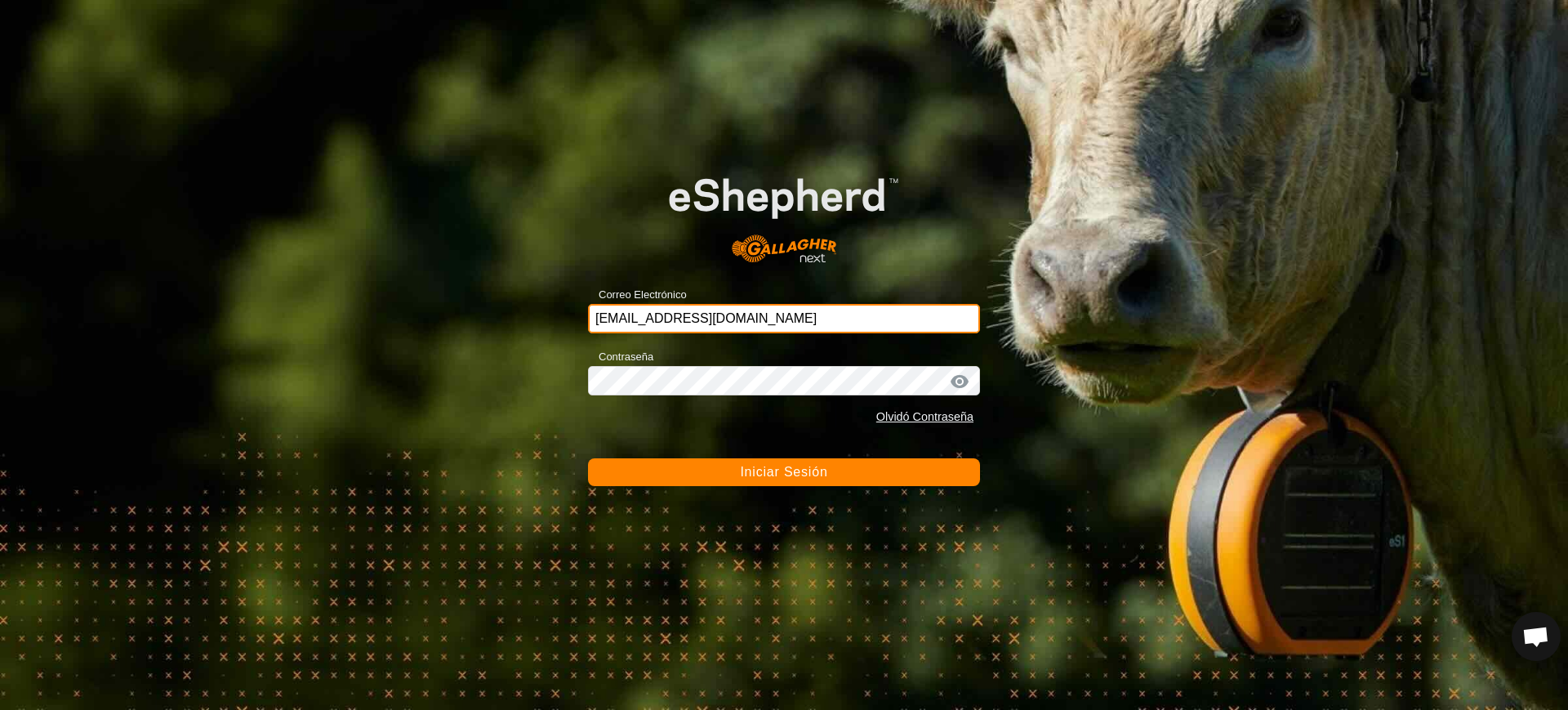
drag, startPoint x: 784, startPoint y: 325, endPoint x: 545, endPoint y: 338, distance: 239.4
click at [546, 338] on div "Correo Electrónico [EMAIL_ADDRESS][DOMAIN_NAME] Contraseña Olvidó Contraseña In…" at bounding box center [784, 355] width 1568 height 710
type input "[PERSON_NAME][EMAIL_ADDRESS][DOMAIN_NAME]"
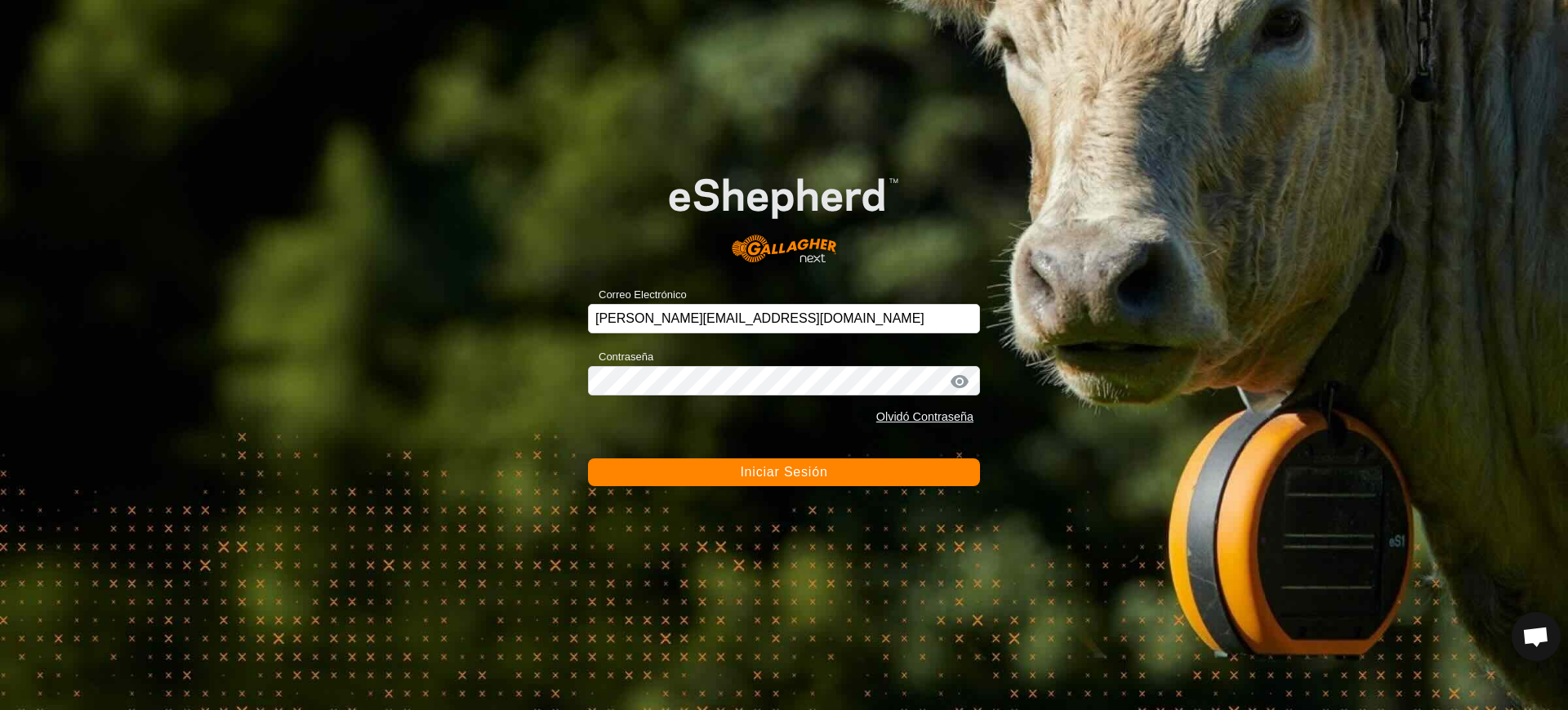
click at [814, 462] on button "Iniciar Sesión" at bounding box center [784, 472] width 392 height 28
